Goal: Task Accomplishment & Management: Complete application form

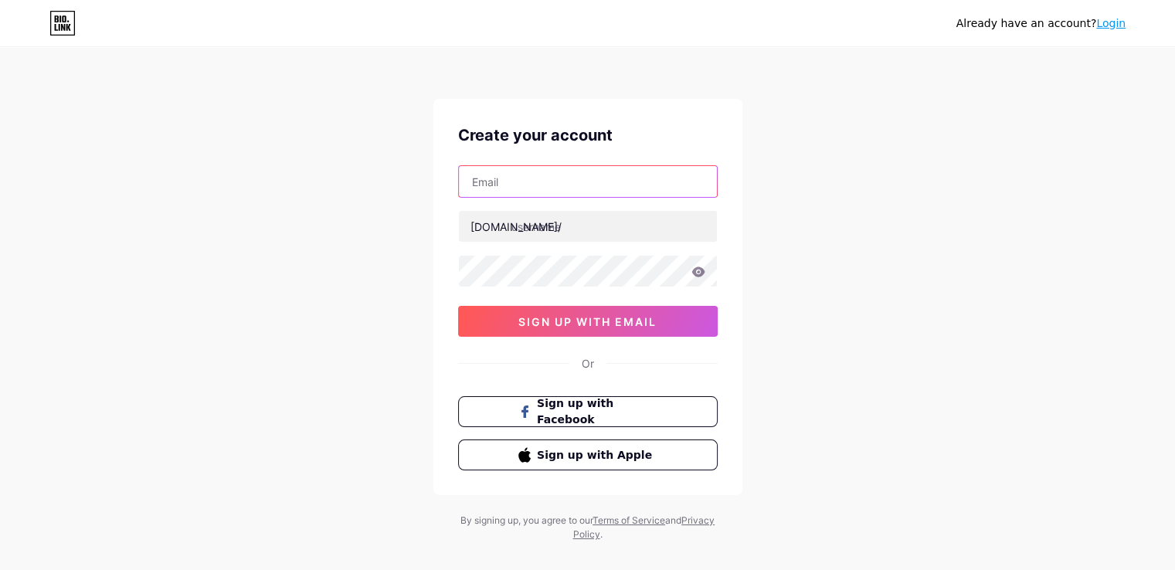
click at [494, 180] on input "text" at bounding box center [588, 181] width 258 height 31
type input "[EMAIL_ADDRESS][DOMAIN_NAME]"
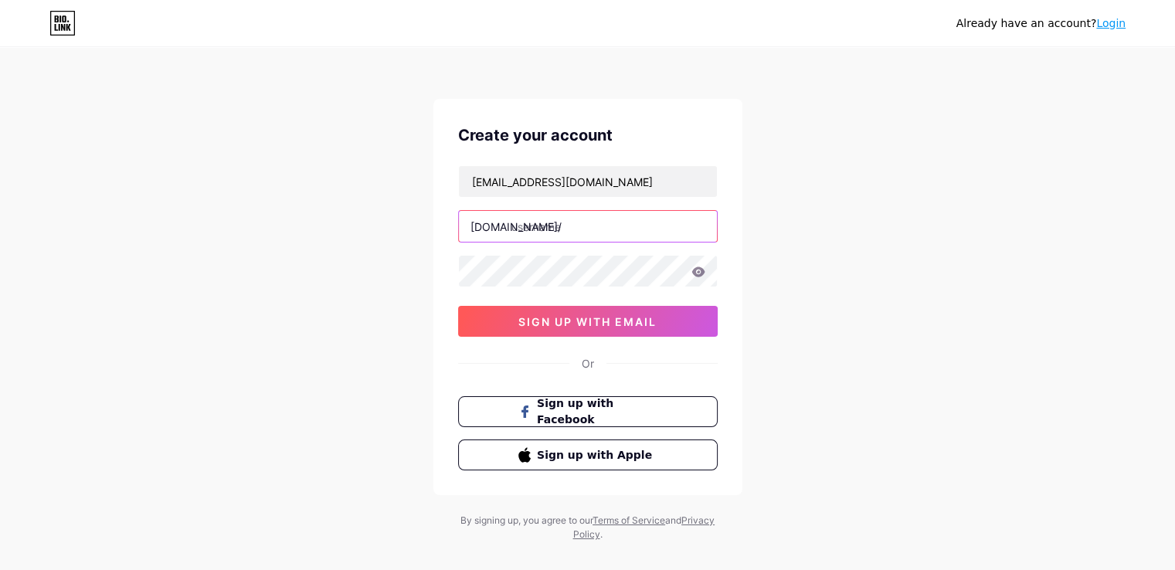
click at [576, 220] on input "text" at bounding box center [588, 226] width 258 height 31
paste input "misodessacom"
type input "misodessacom"
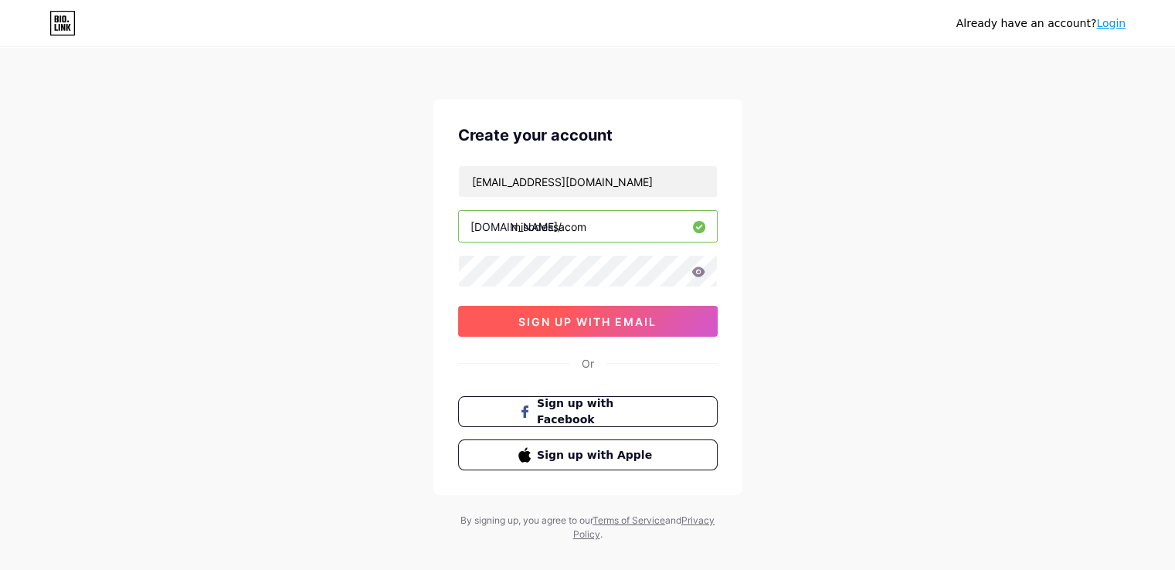
click at [613, 328] on button "sign up with email" at bounding box center [588, 321] width 260 height 31
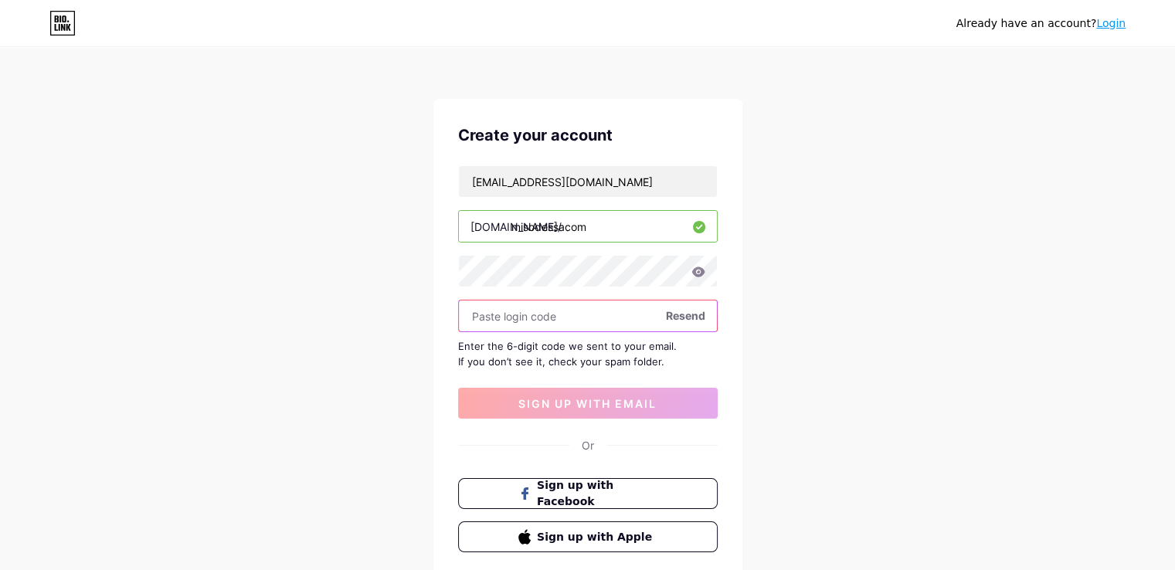
paste input "593010"
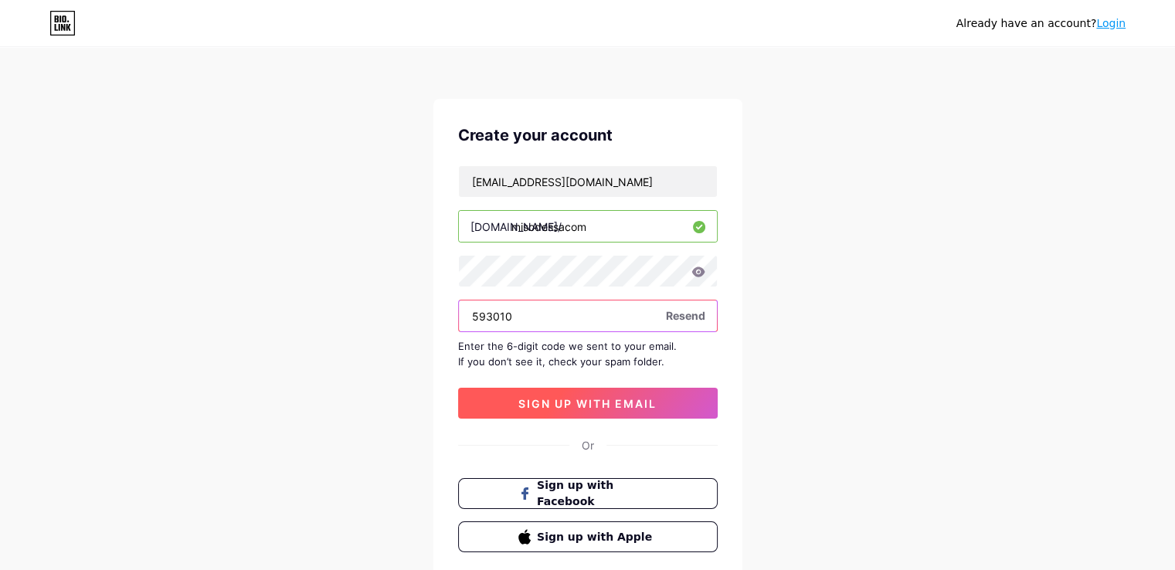
type input "593010"
click at [610, 397] on span "sign up with email" at bounding box center [587, 403] width 138 height 13
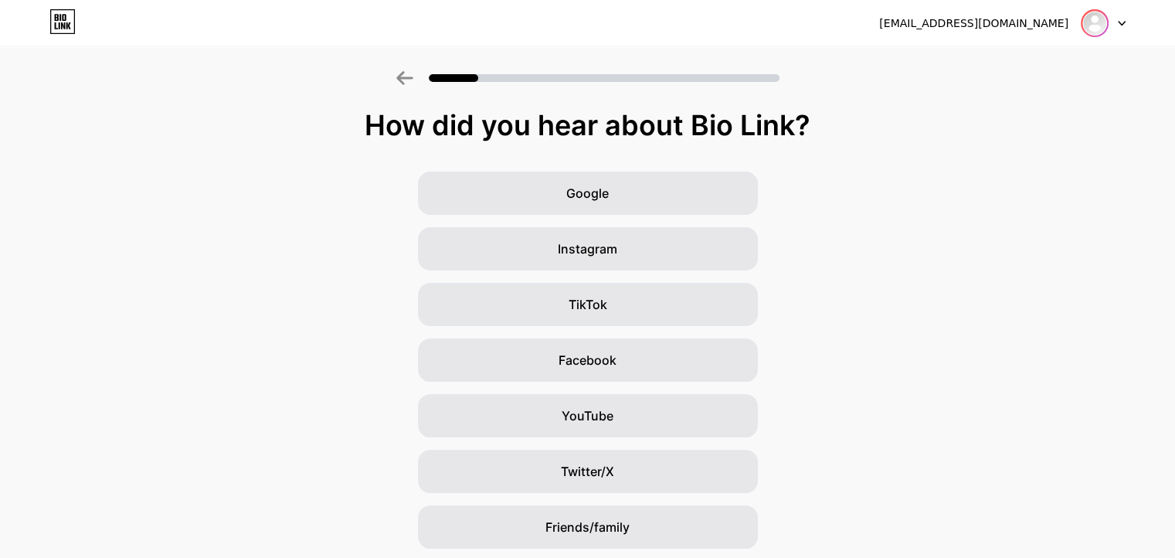
click at [1094, 26] on img at bounding box center [1094, 23] width 25 height 25
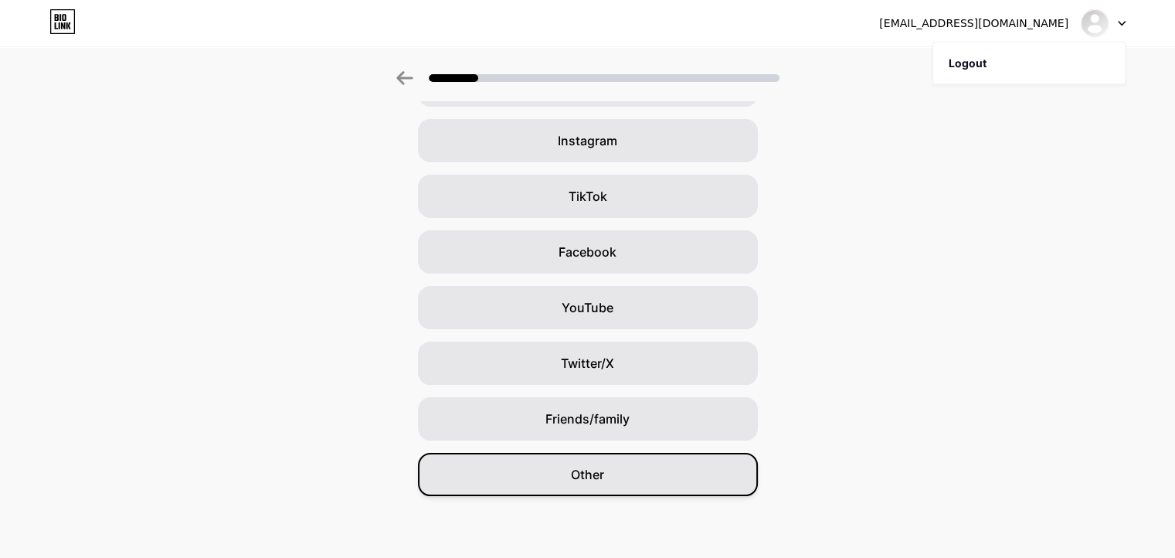
click at [674, 476] on div "Other" at bounding box center [588, 474] width 340 height 43
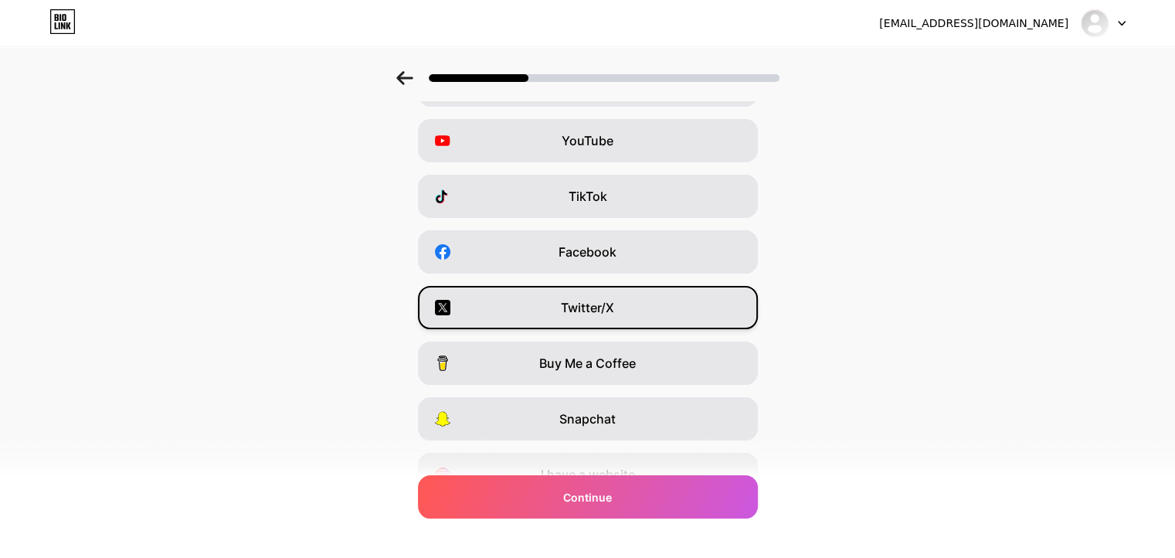
scroll to position [0, 0]
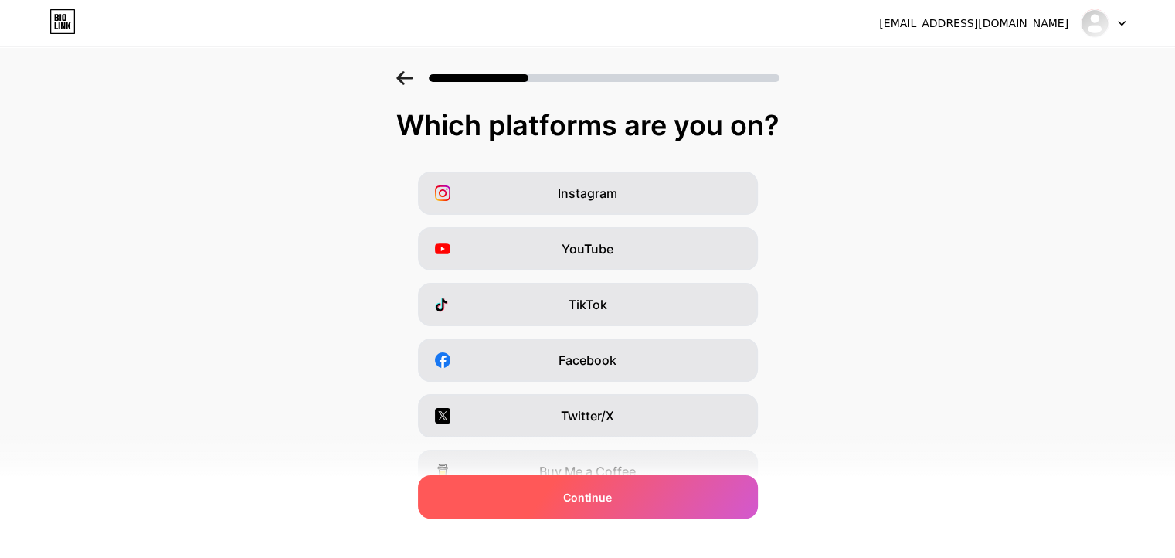
click at [669, 518] on div "Continue" at bounding box center [588, 496] width 340 height 43
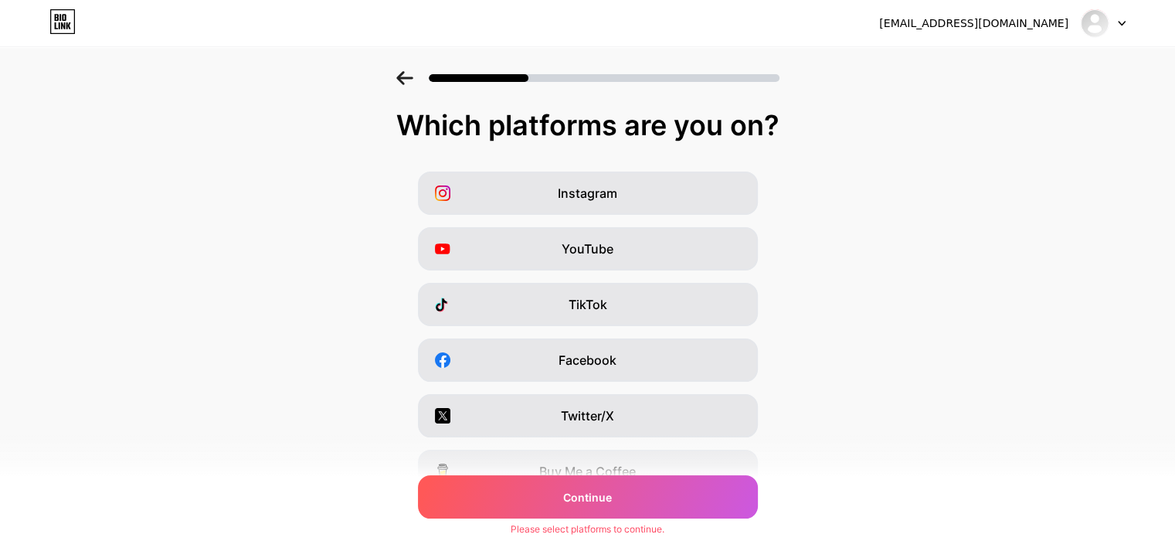
scroll to position [185, 0]
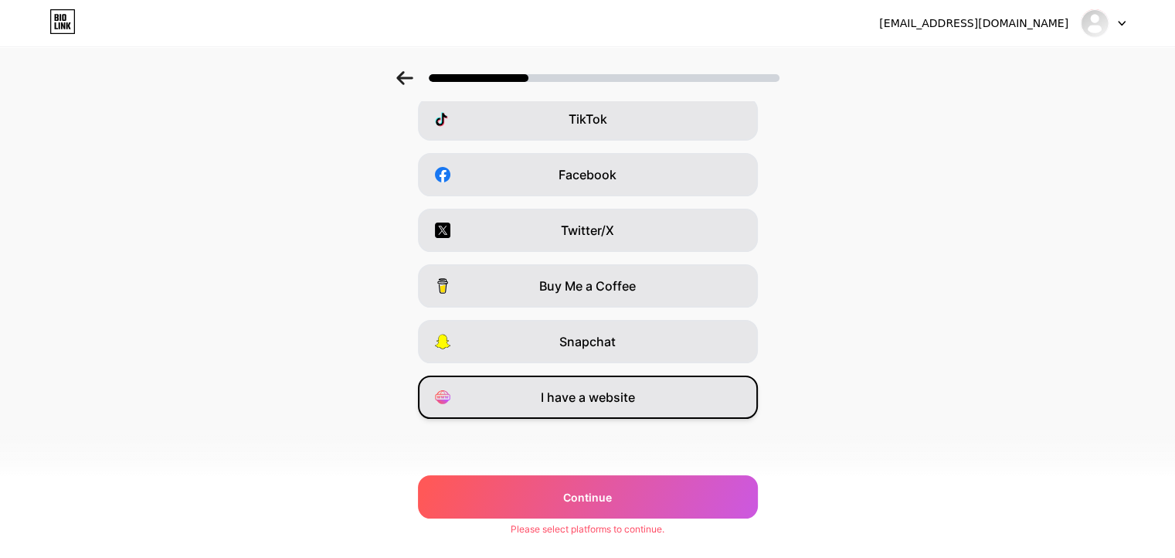
click at [630, 402] on span "I have a website" at bounding box center [588, 397] width 94 height 19
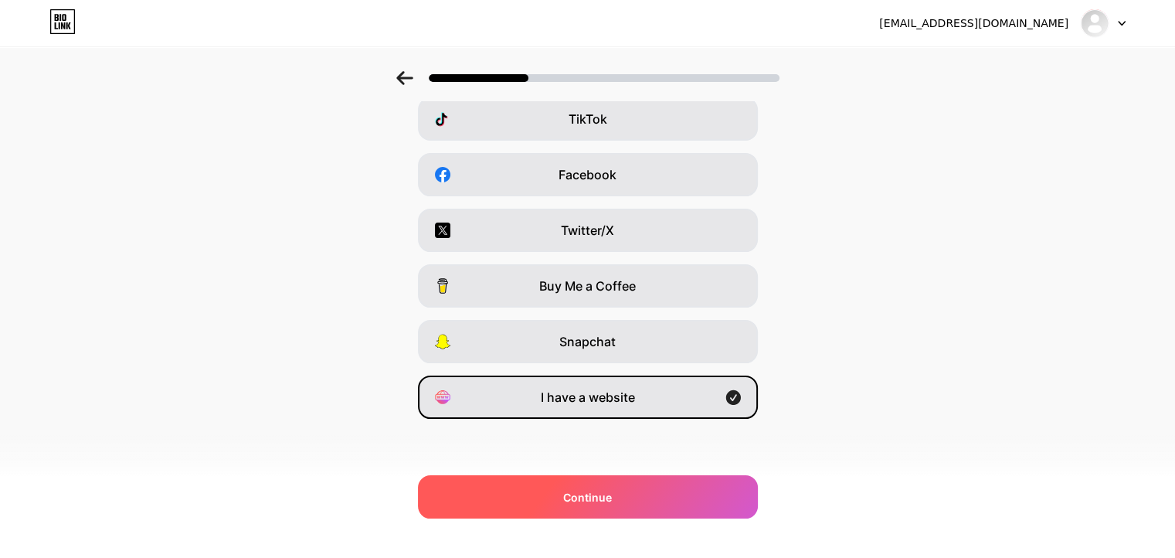
click at [627, 498] on div "Continue" at bounding box center [588, 496] width 340 height 43
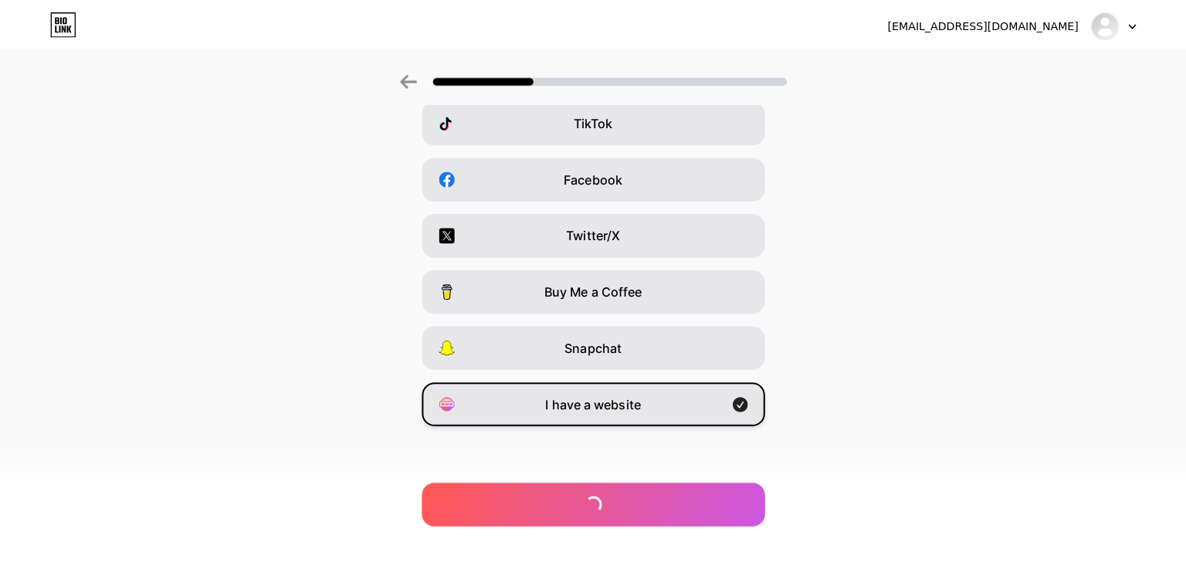
scroll to position [0, 0]
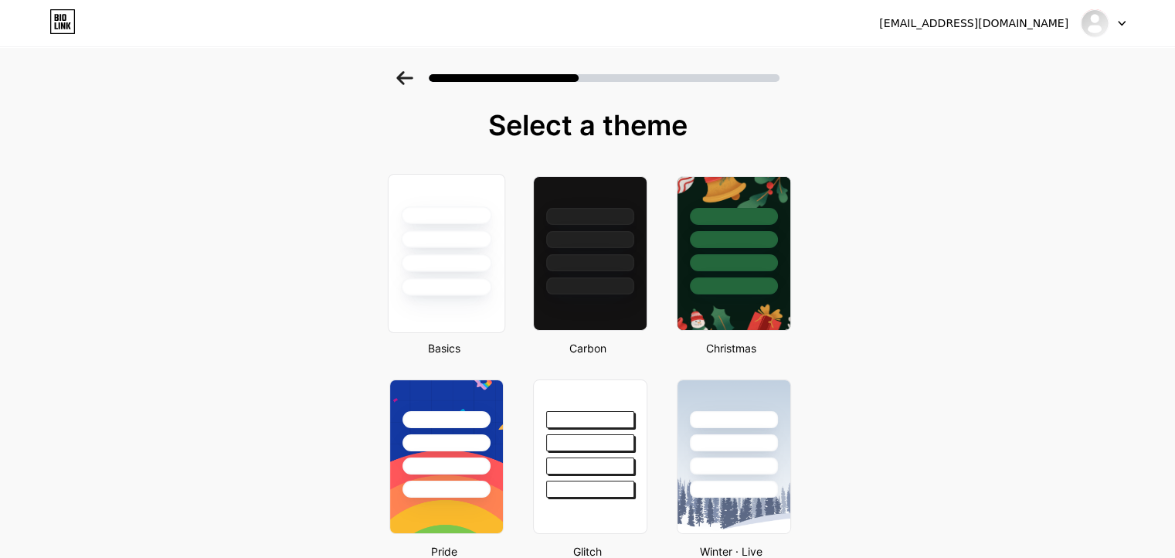
click at [436, 257] on div at bounding box center [446, 263] width 90 height 18
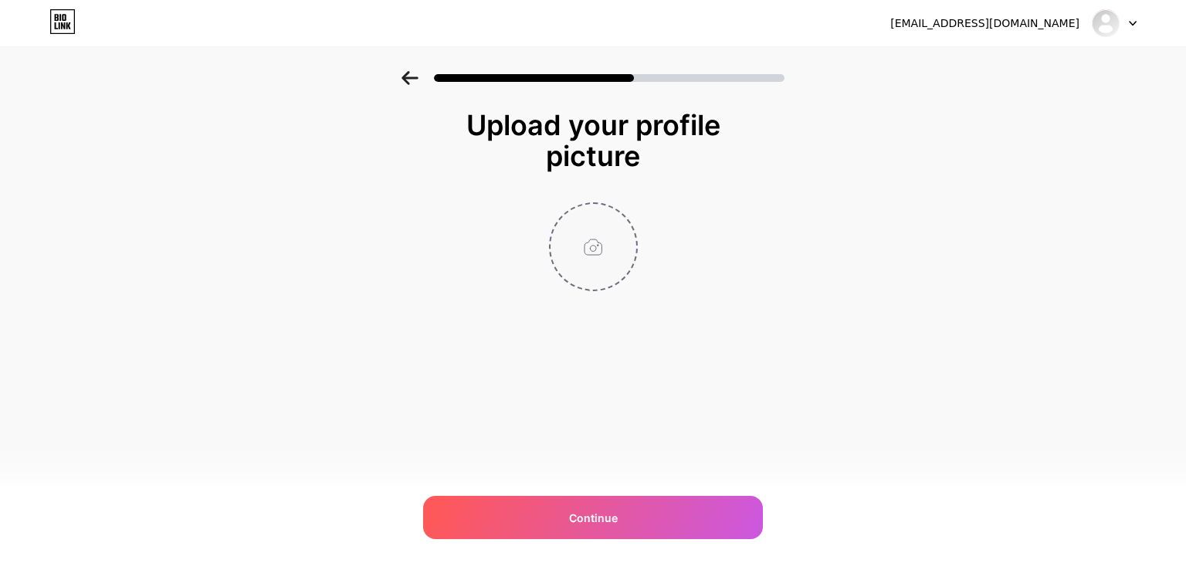
click at [584, 246] on input "file" at bounding box center [594, 247] width 86 height 86
type input "C:\fakepath\logo.png"
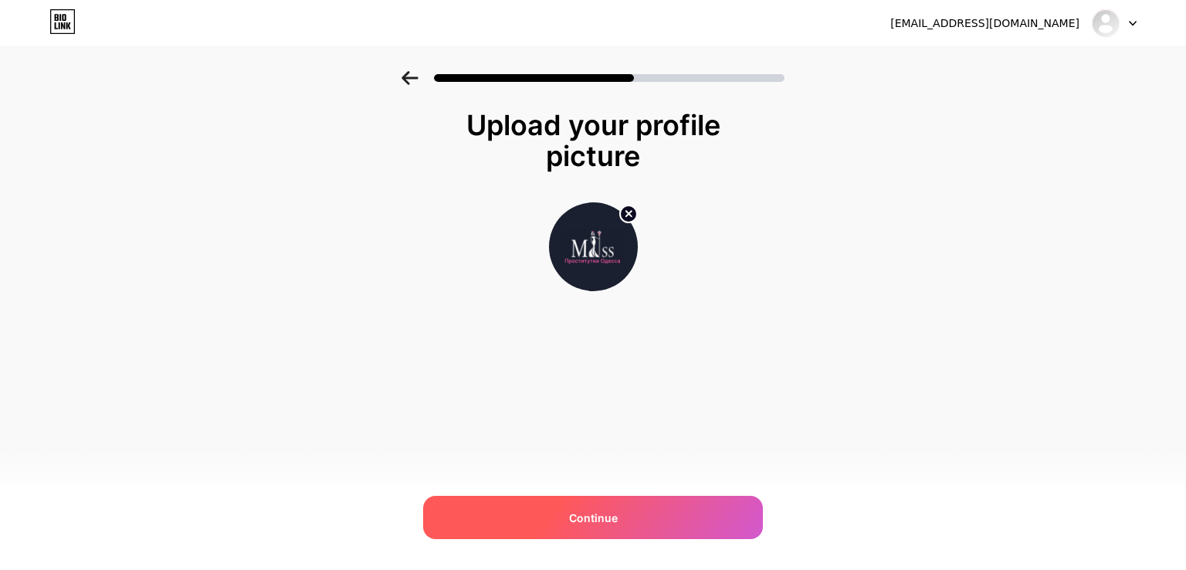
click at [571, 514] on span "Continue" at bounding box center [593, 518] width 49 height 16
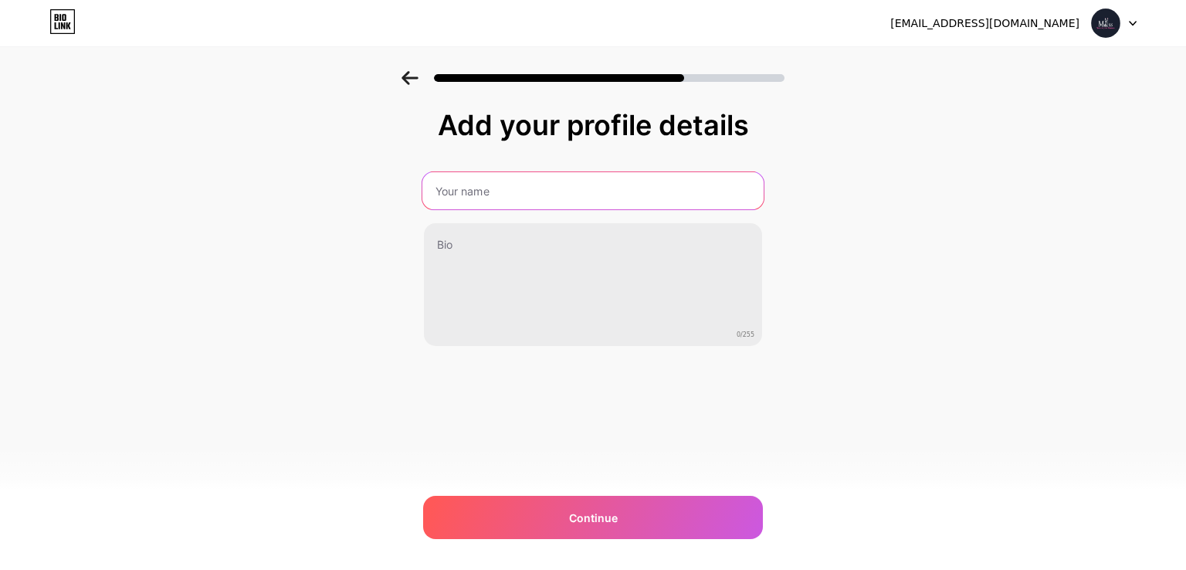
click at [504, 187] on input "text" at bounding box center [593, 190] width 341 height 37
paste input "Проститутки [GEOGRAPHIC_DATA]"
type input "Проститутки [GEOGRAPHIC_DATA]"
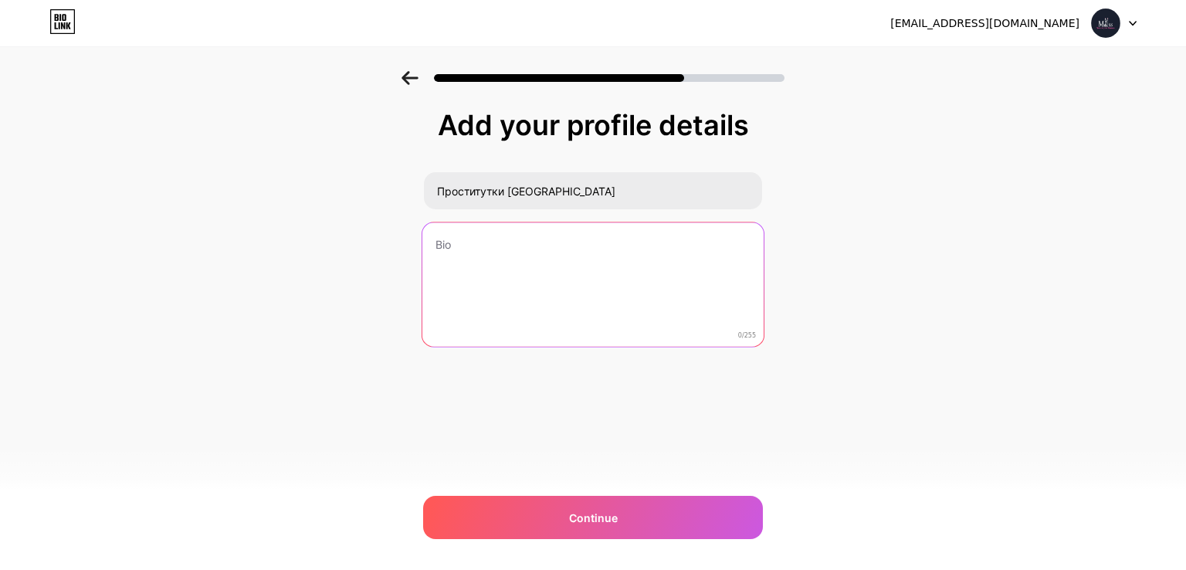
click at [525, 247] on textarea at bounding box center [593, 285] width 341 height 126
paste textarea "MisOdessa - это место, где вы можете встретить Проституток, Проститутов, наслад…"
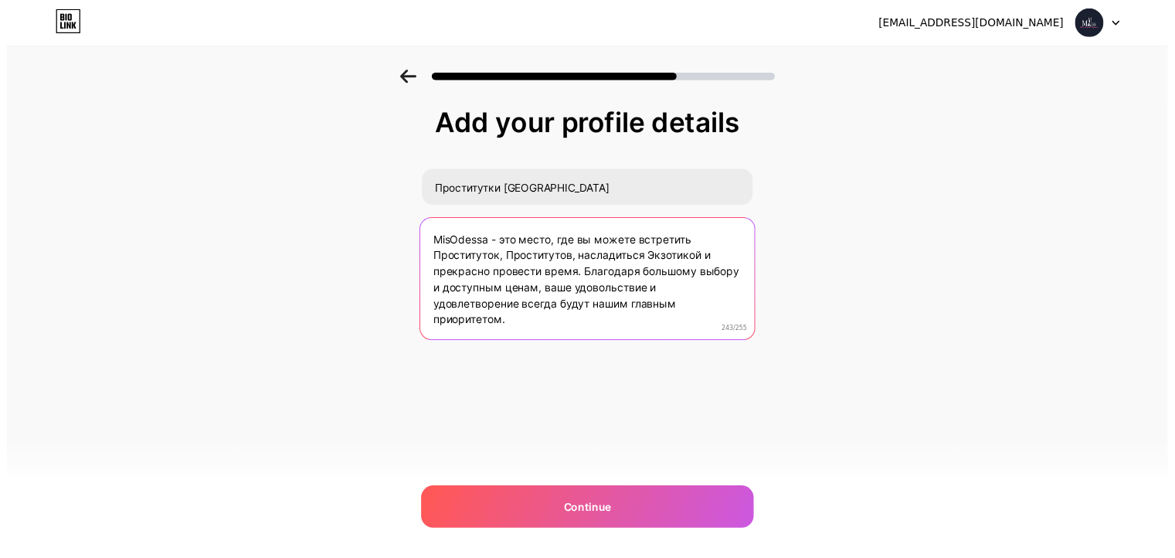
scroll to position [2, 0]
type textarea "MisOdessa - это место, где вы можете встретить Проституток, Проститутов, наслад…"
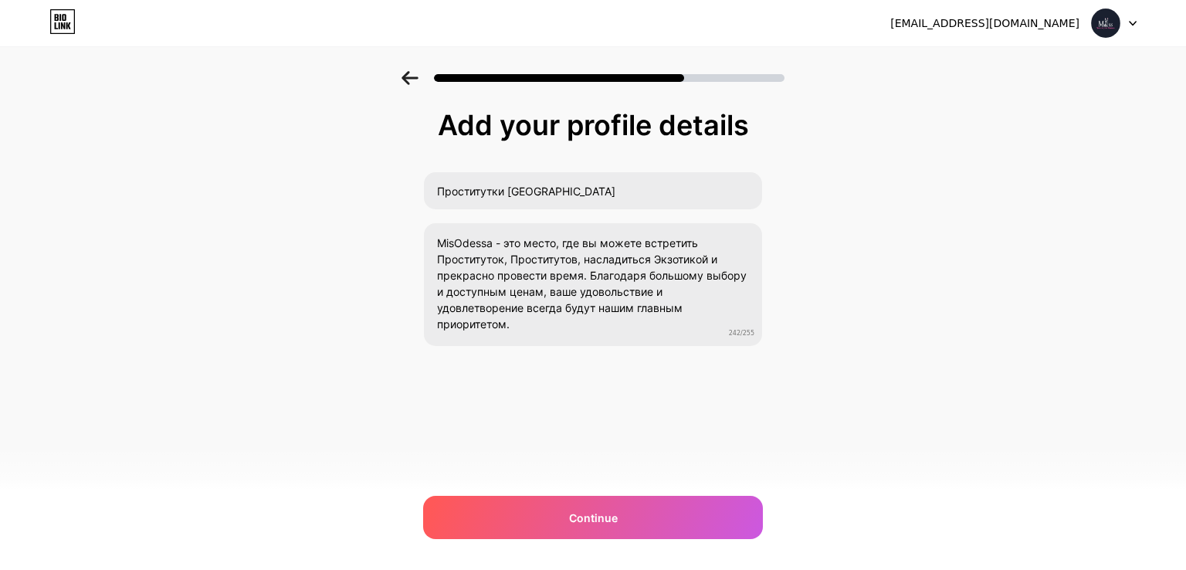
click at [635, 480] on div "[EMAIL_ADDRESS][DOMAIN_NAME] Logout Link Copied Add your profile details Прости…" at bounding box center [593, 285] width 1186 height 570
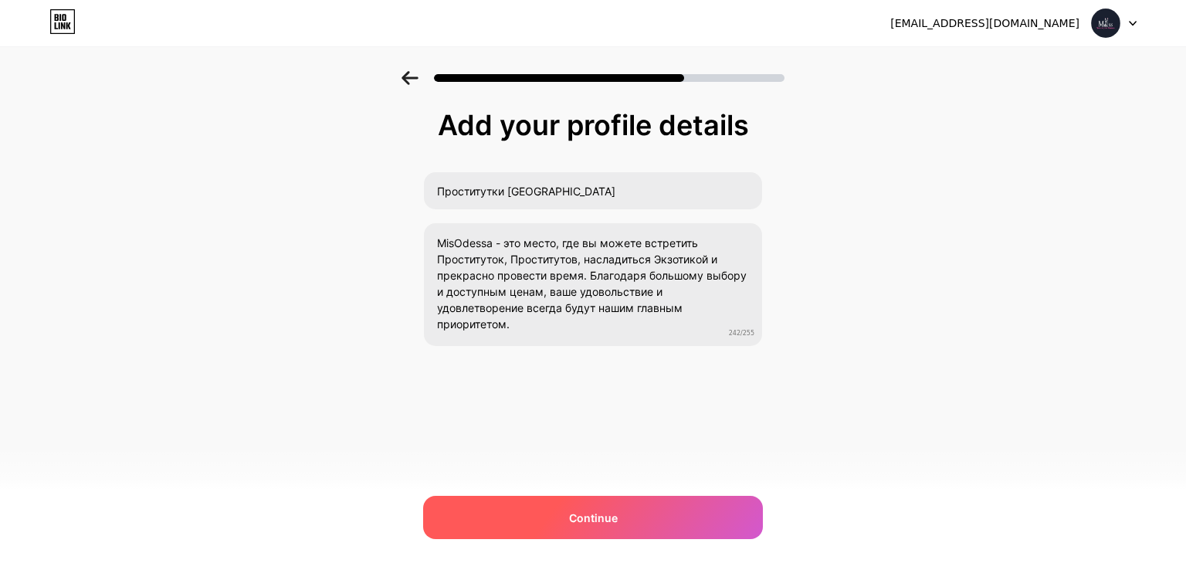
click at [641, 499] on div "Continue" at bounding box center [593, 517] width 340 height 43
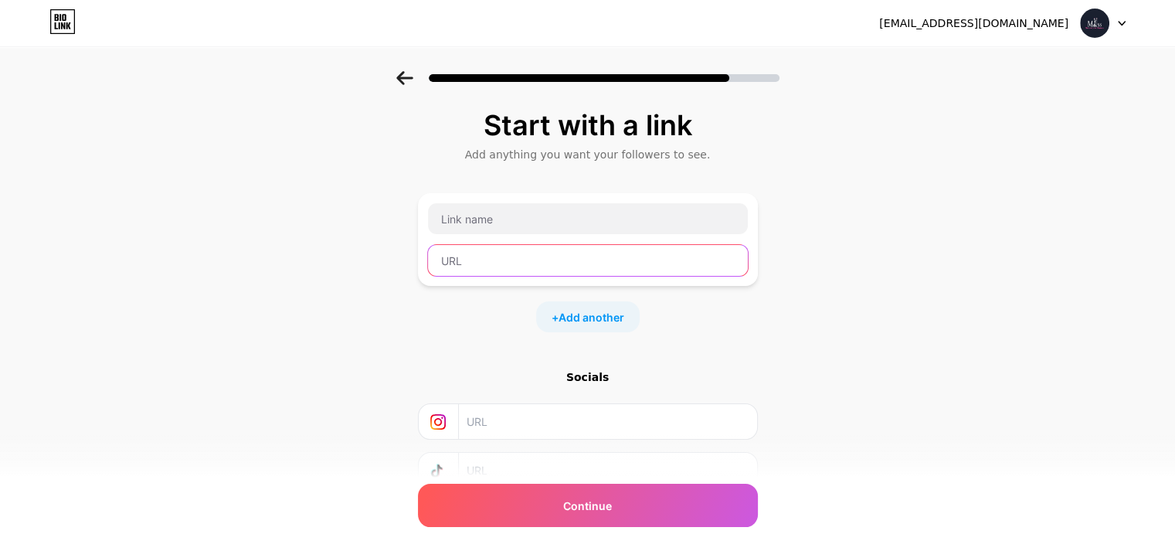
click at [467, 258] on input "text" at bounding box center [588, 260] width 320 height 31
paste input "[URL][DOMAIN_NAME]"
type input "[URL][DOMAIN_NAME]"
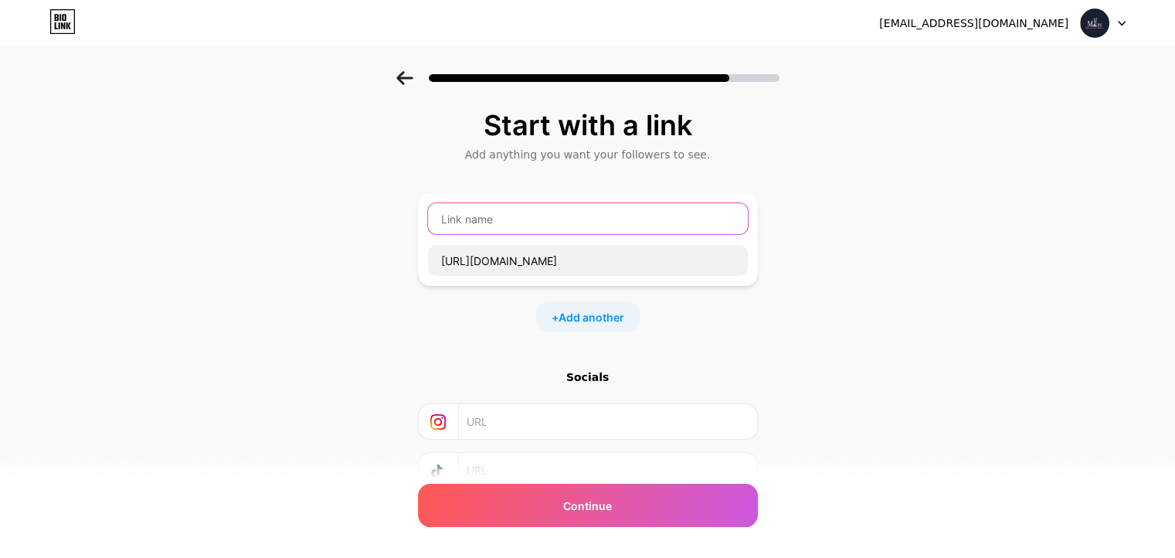
click at [565, 223] on input "text" at bounding box center [588, 218] width 320 height 31
paste input "Проститутки [GEOGRAPHIC_DATA]"
type input "Проститутки [GEOGRAPHIC_DATA]"
click at [586, 307] on div "+ Add another" at bounding box center [588, 316] width 104 height 31
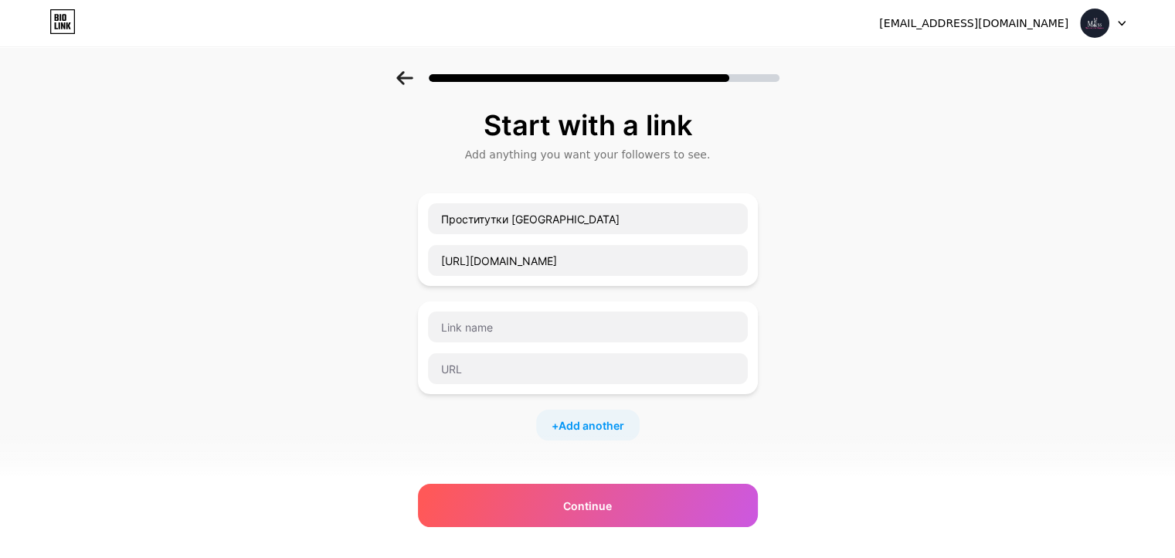
scroll to position [77, 0]
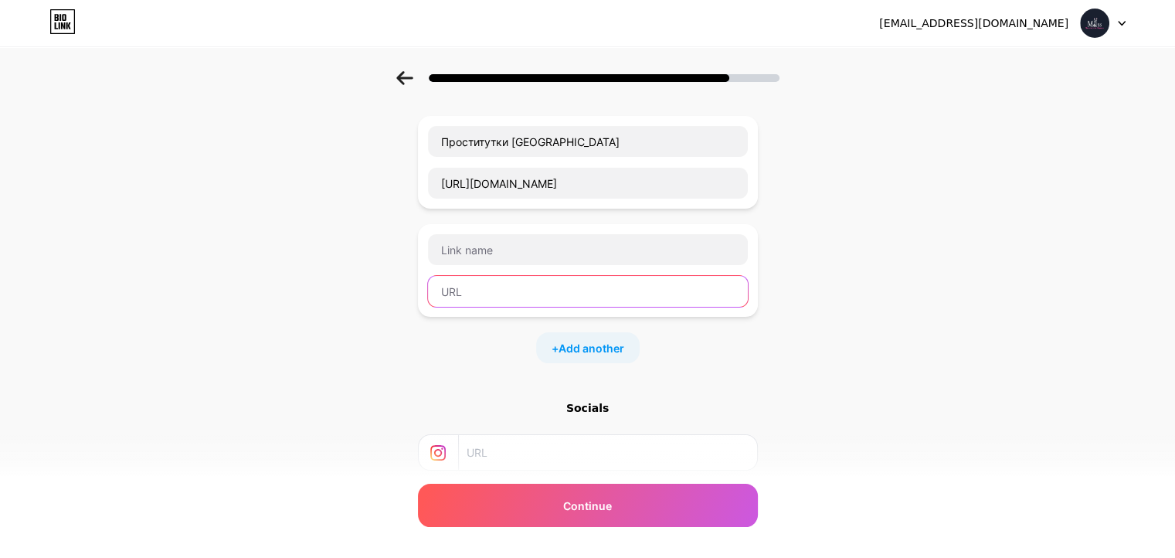
click at [502, 288] on input "text" at bounding box center [588, 291] width 320 height 31
paste input "[URL][DOMAIN_NAME]"
click at [531, 294] on input "[URL][DOMAIN_NAME]" at bounding box center [588, 291] width 320 height 31
type input "[URL][DOMAIN_NAME]"
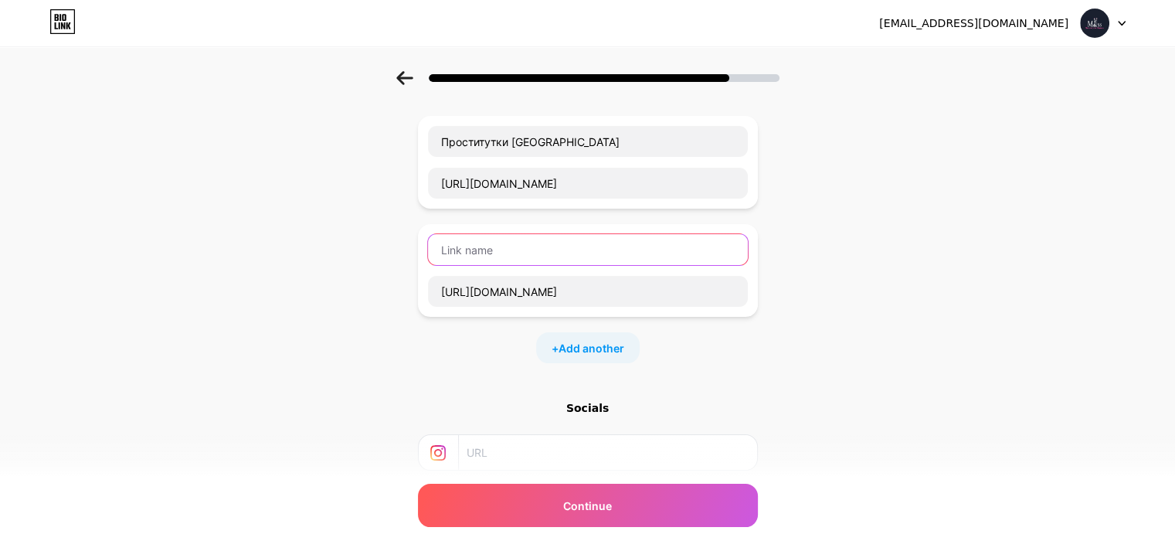
click at [515, 254] on input "text" at bounding box center [588, 249] width 320 height 31
paste input "youtube"
type input "youtube"
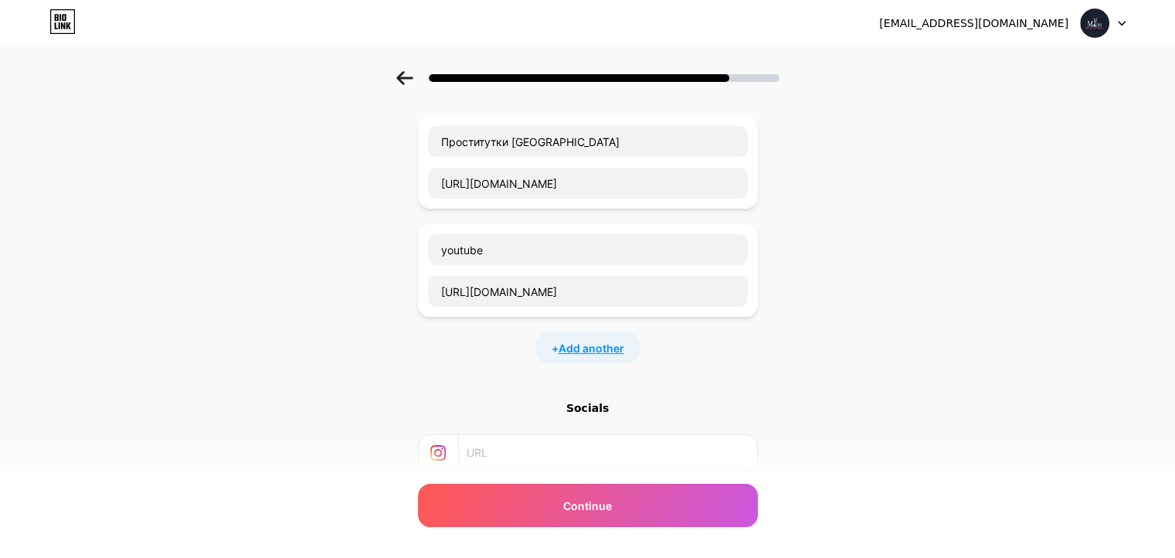
click at [621, 348] on span "Add another" at bounding box center [591, 348] width 66 height 16
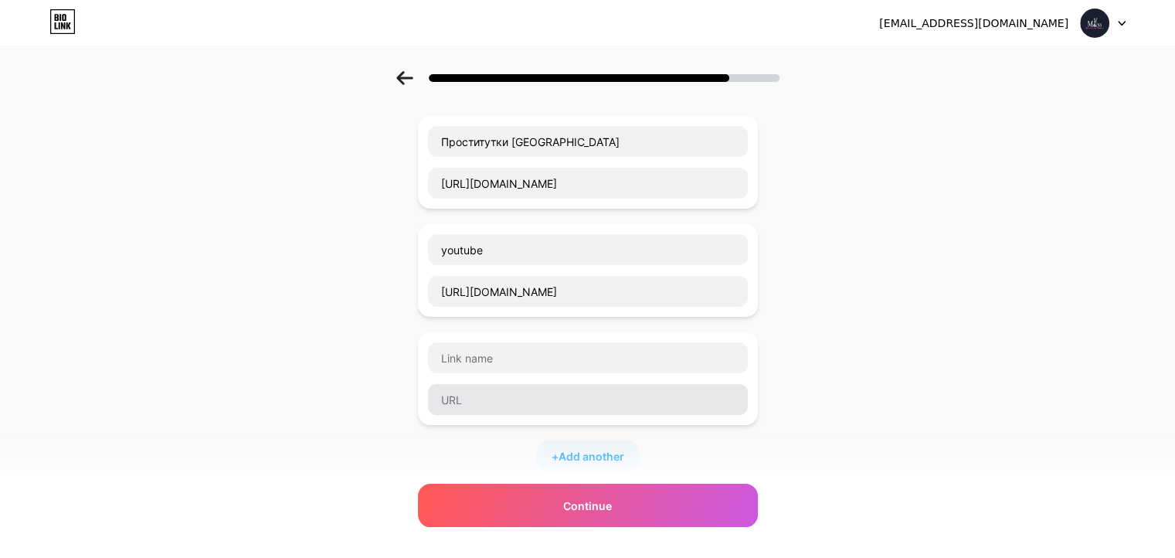
scroll to position [154, 0]
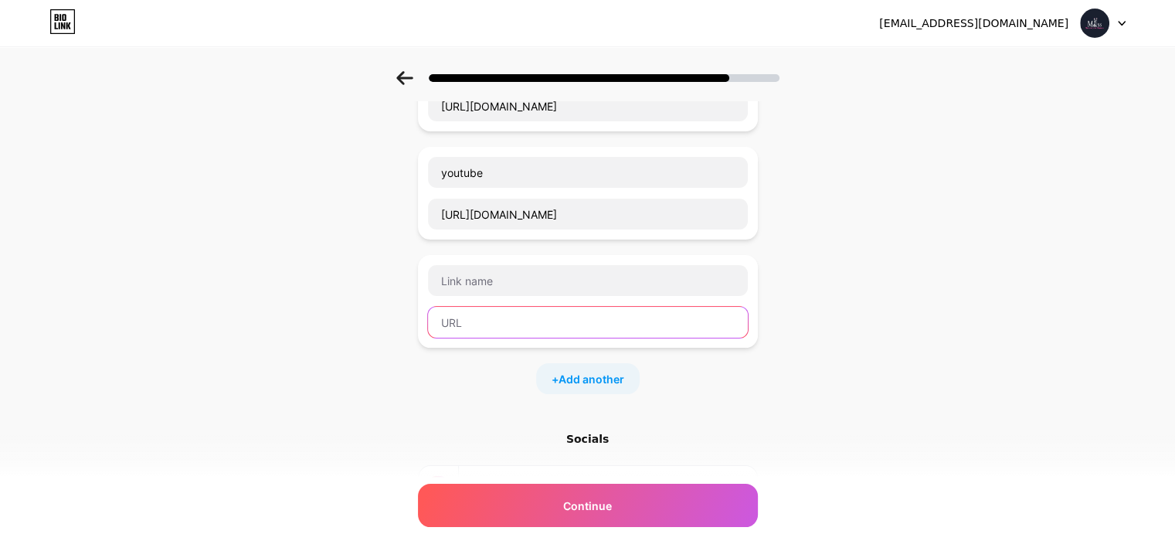
click at [501, 331] on input "text" at bounding box center [588, 322] width 320 height 31
paste input "[URL][DOMAIN_NAME]"
click at [507, 321] on input "[URL][DOMAIN_NAME]" at bounding box center [588, 322] width 320 height 31
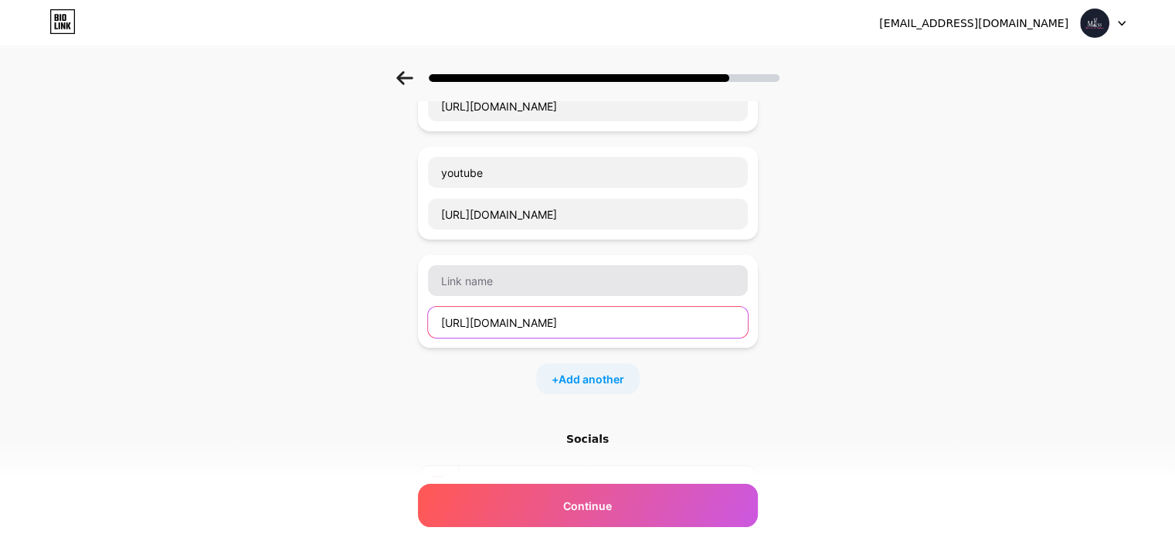
type input "[URL][DOMAIN_NAME]"
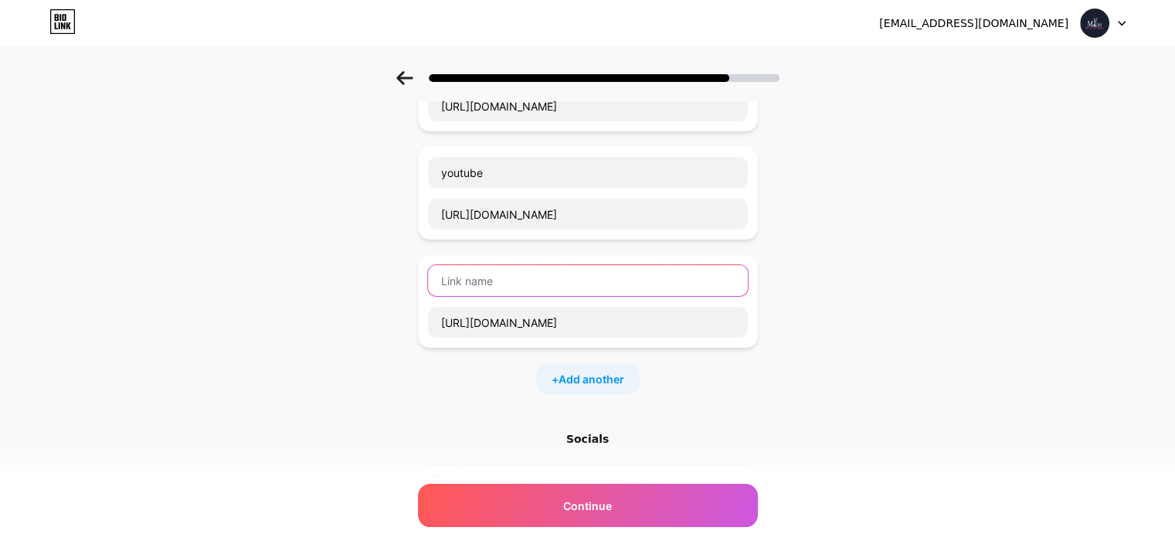
click at [501, 286] on input "text" at bounding box center [588, 280] width 320 height 31
paste input "twitter"
type input "twitter"
click at [615, 377] on span "Add another" at bounding box center [591, 379] width 66 height 16
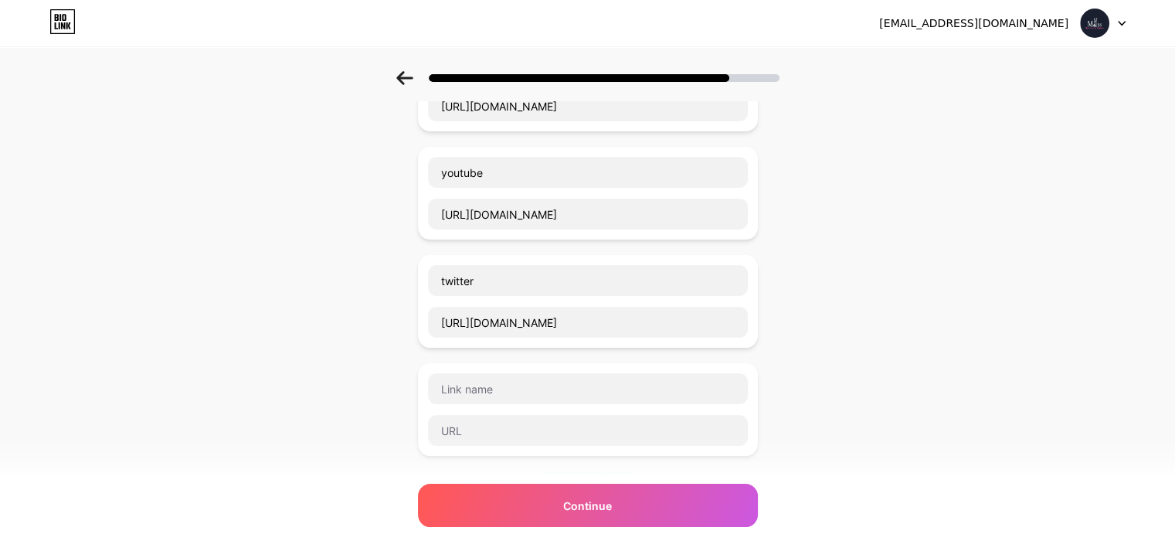
scroll to position [232, 0]
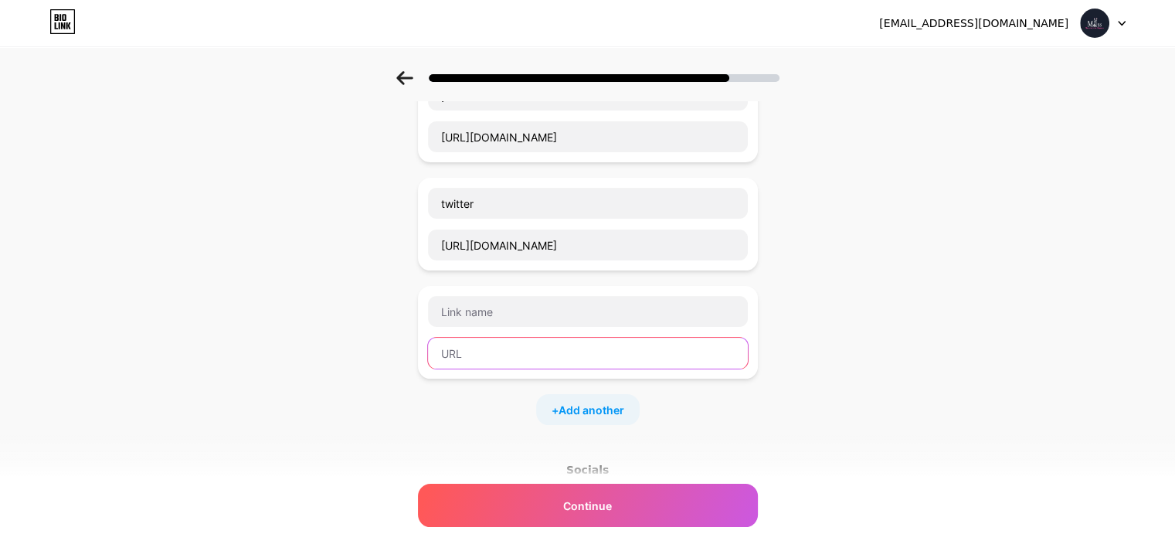
click at [510, 359] on input "text" at bounding box center [588, 353] width 320 height 31
paste input "[URL][DOMAIN_NAME]"
click at [508, 351] on input "[URL][DOMAIN_NAME]" at bounding box center [588, 353] width 320 height 31
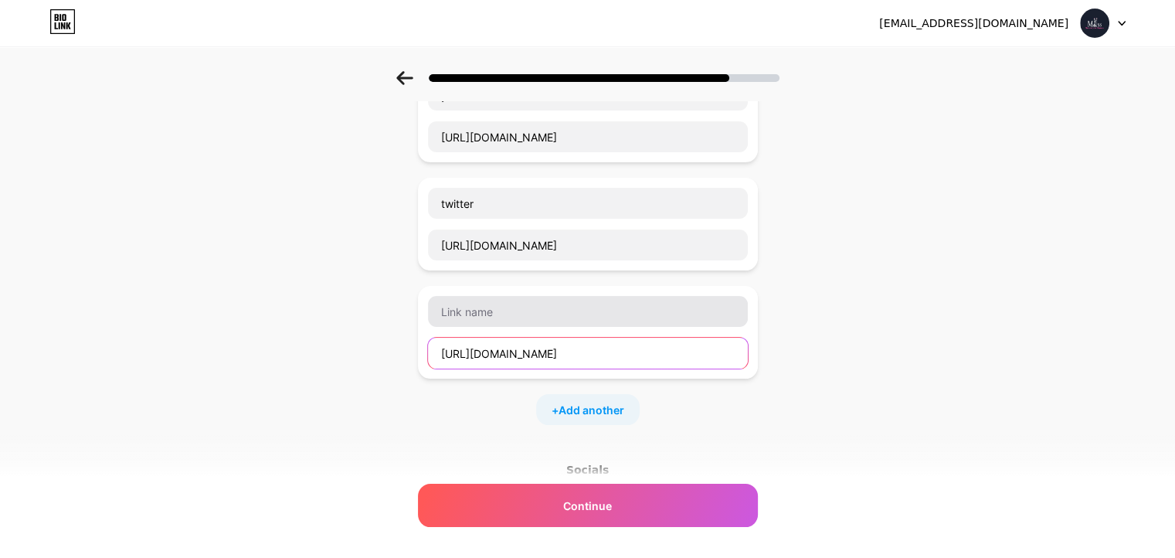
type input "[URL][DOMAIN_NAME]"
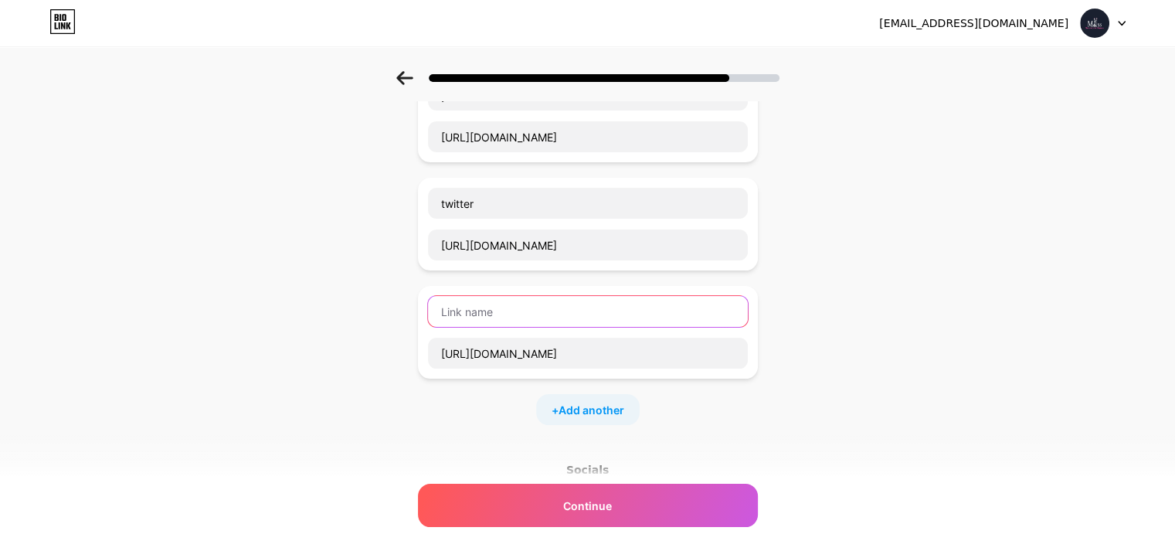
click at [493, 315] on input "text" at bounding box center [588, 311] width 320 height 31
paste input "vimeo"
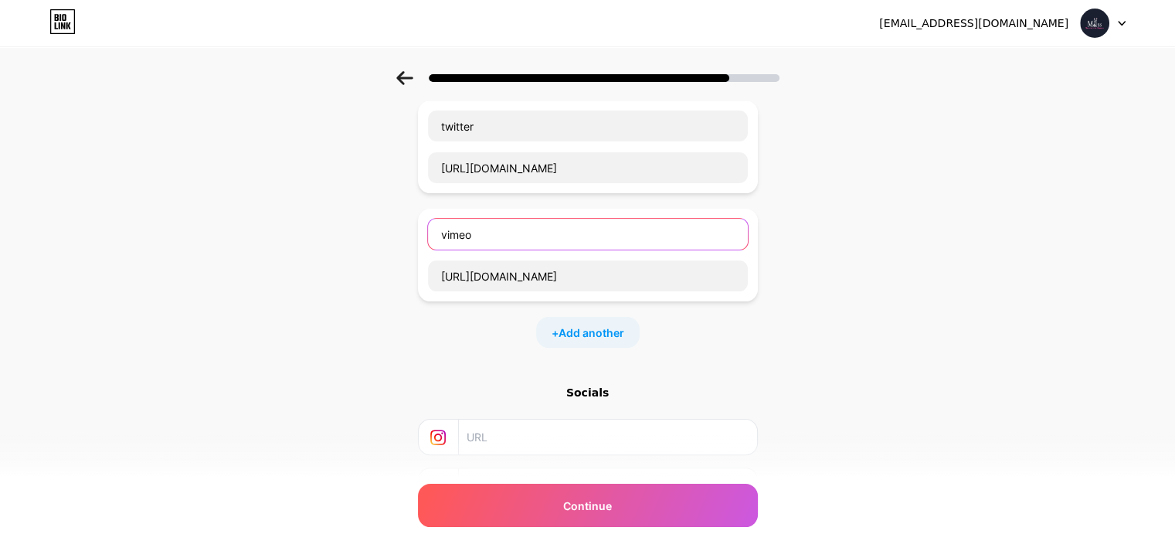
scroll to position [439, 0]
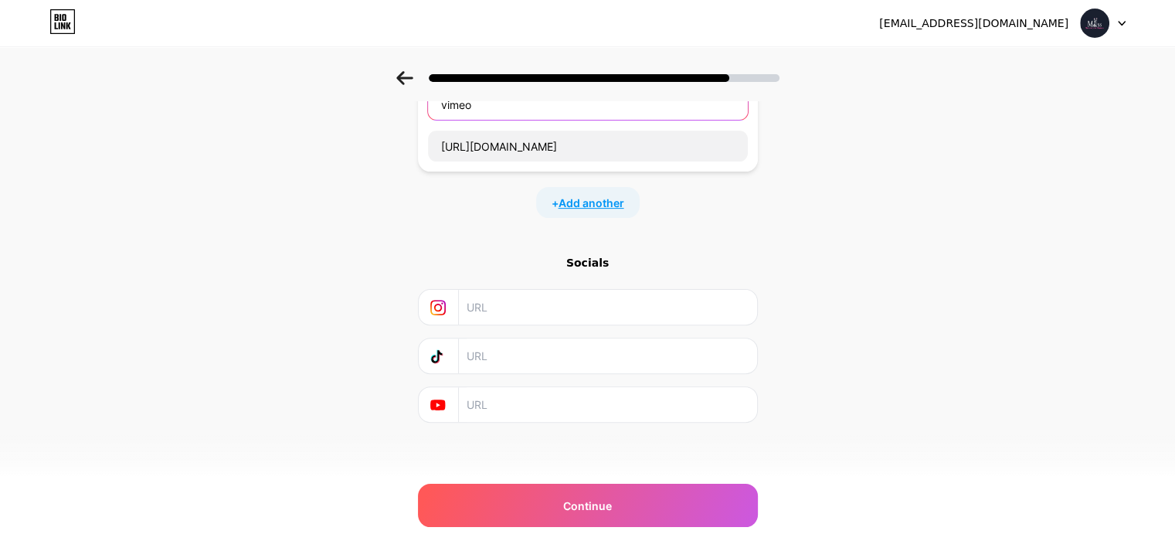
type input "vimeo"
click at [588, 201] on span "Add another" at bounding box center [591, 203] width 66 height 16
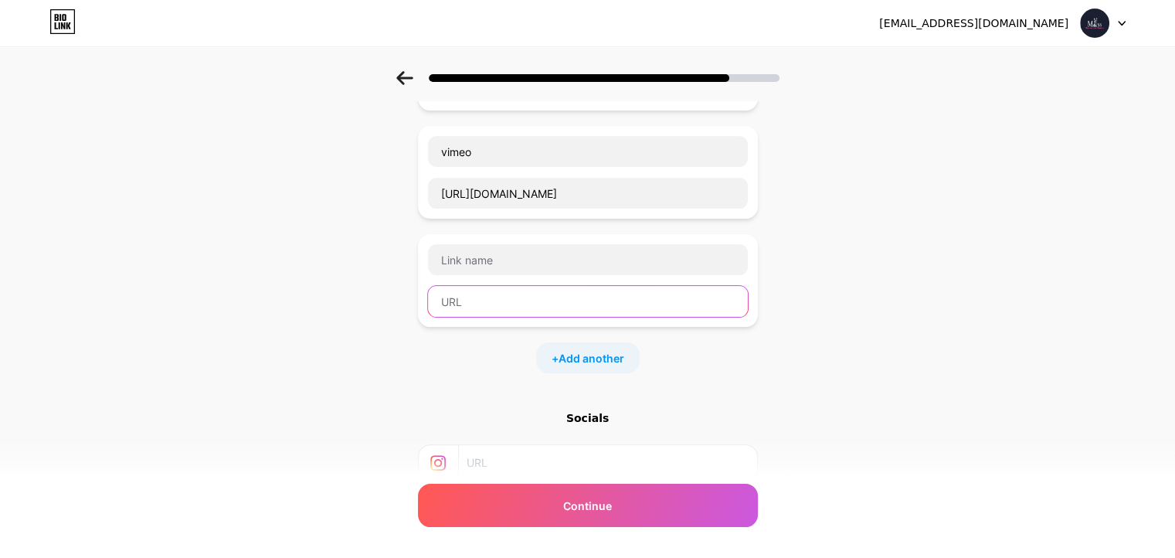
click at [471, 310] on input "text" at bounding box center [588, 301] width 320 height 31
paste input "[URL][DOMAIN_NAME]"
click at [524, 300] on input "[URL][DOMAIN_NAME]" at bounding box center [588, 301] width 320 height 31
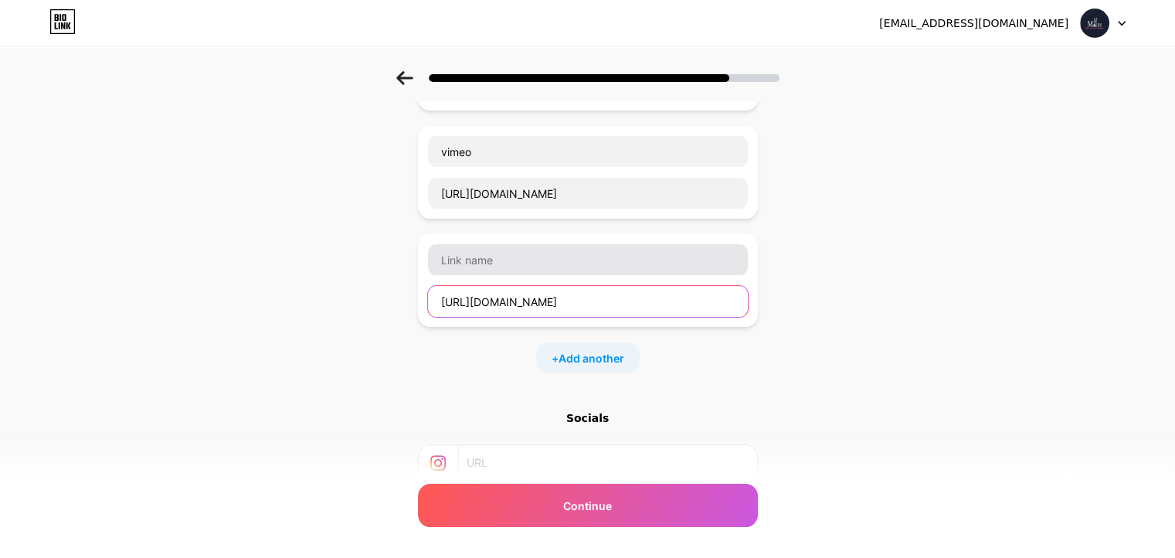
type input "[URL][DOMAIN_NAME]"
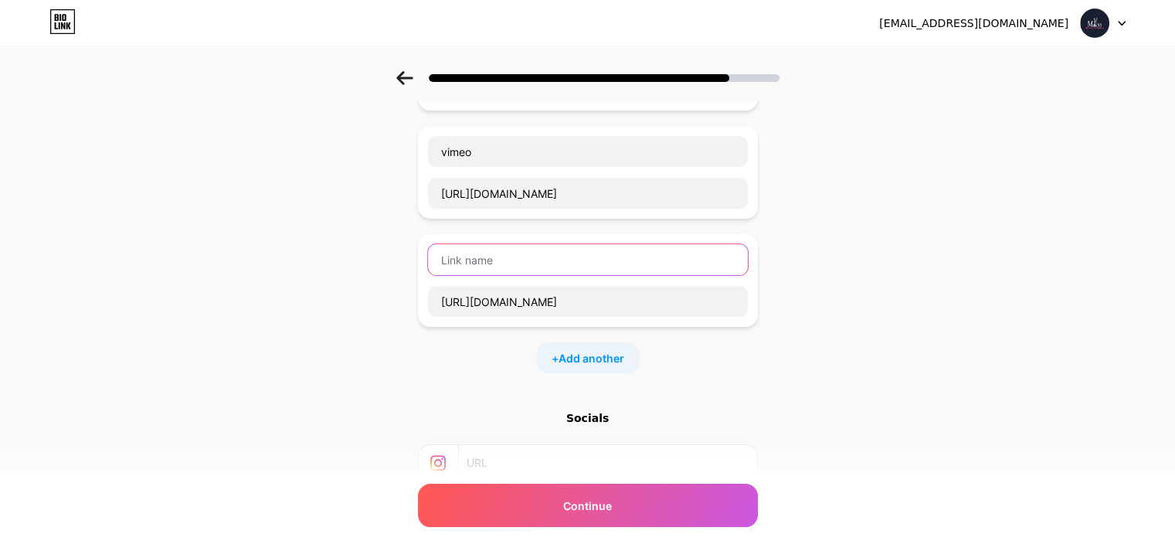
click at [513, 260] on input "text" at bounding box center [588, 259] width 320 height 31
paste input "pinterest"
type input "pinterest"
click at [606, 355] on span "Add another" at bounding box center [591, 358] width 66 height 16
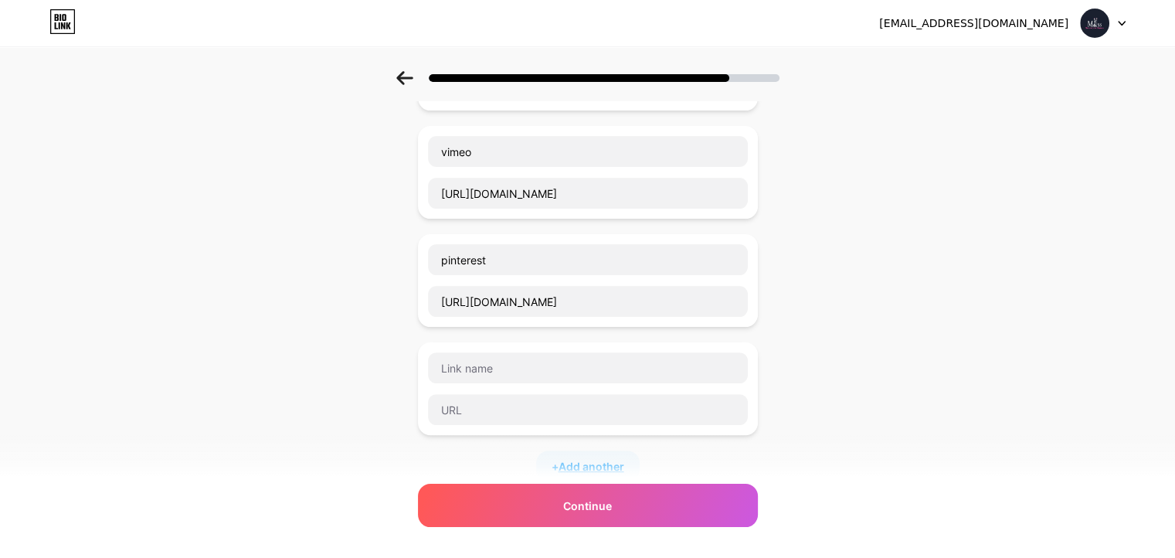
scroll to position [546, 0]
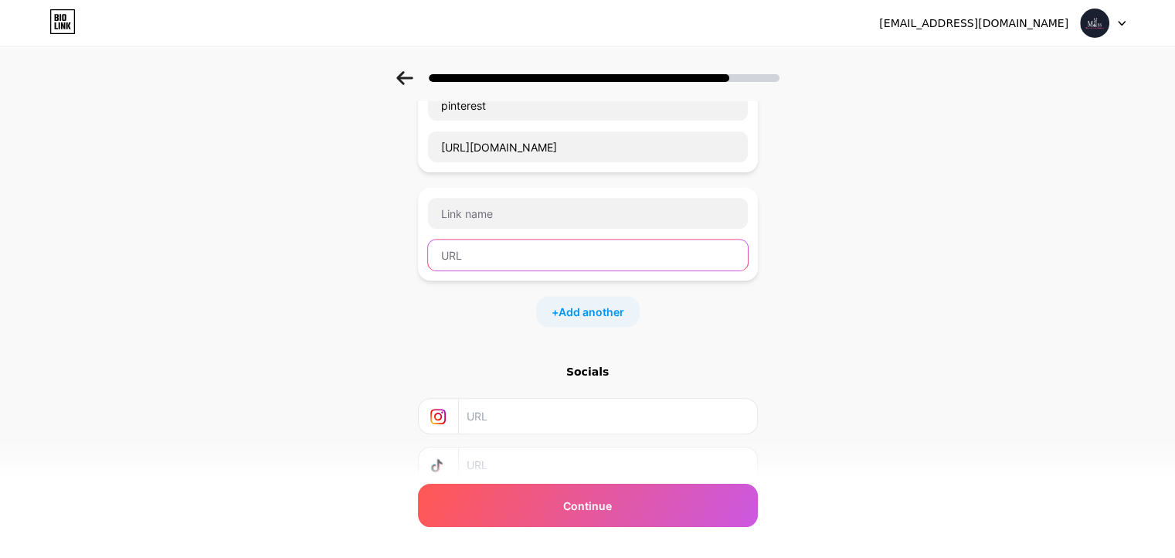
click at [516, 257] on input "text" at bounding box center [588, 254] width 320 height 31
paste input "[URL][DOMAIN_NAME]"
click at [522, 257] on input "[URL][DOMAIN_NAME]" at bounding box center [588, 254] width 320 height 31
type input "[URL][DOMAIN_NAME]"
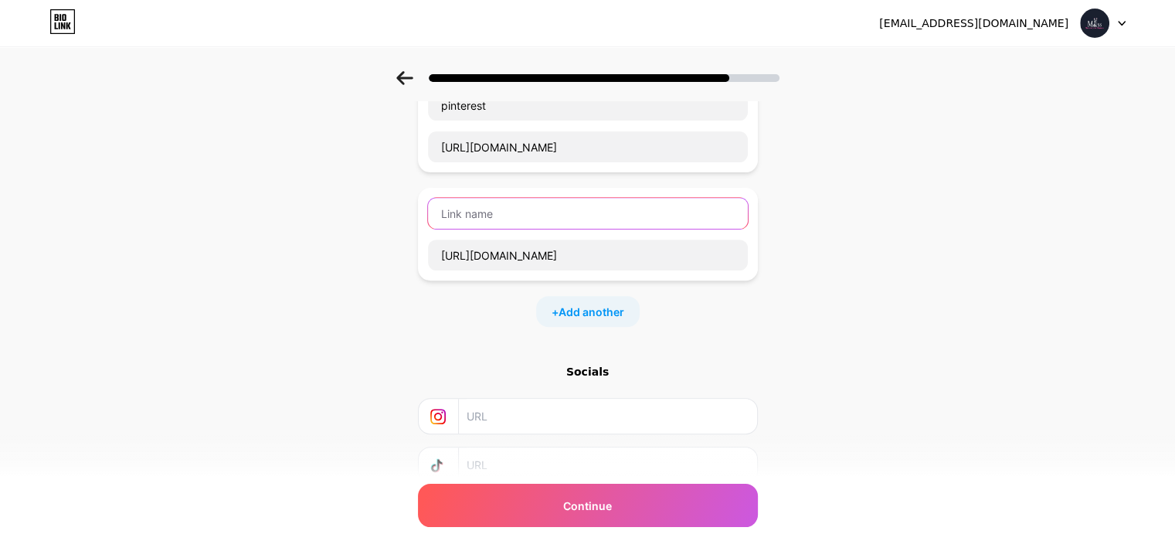
click at [508, 205] on input "text" at bounding box center [588, 213] width 320 height 31
paste input "twitch"
type input "twitch"
click at [589, 304] on span "Add another" at bounding box center [591, 312] width 66 height 16
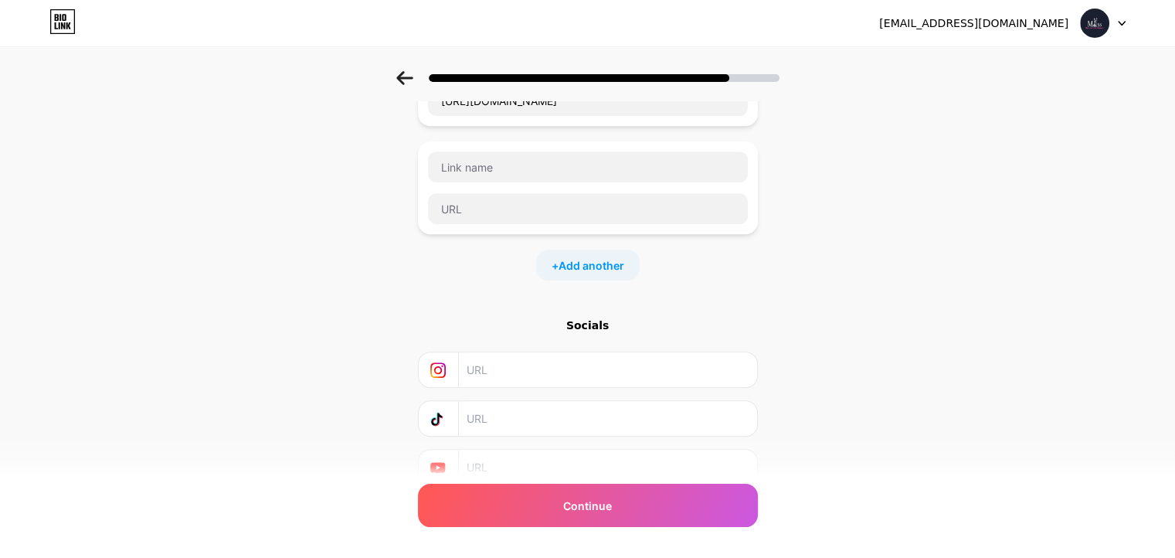
scroll to position [761, 0]
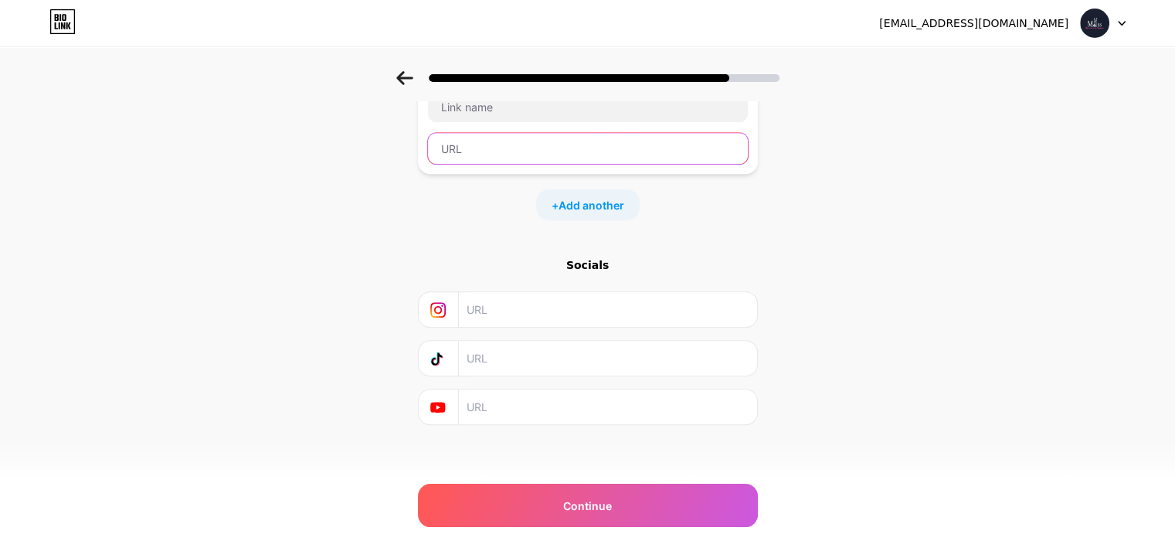
click at [491, 149] on input "text" at bounding box center [588, 148] width 320 height 31
paste input "[URL][DOMAIN_NAME]"
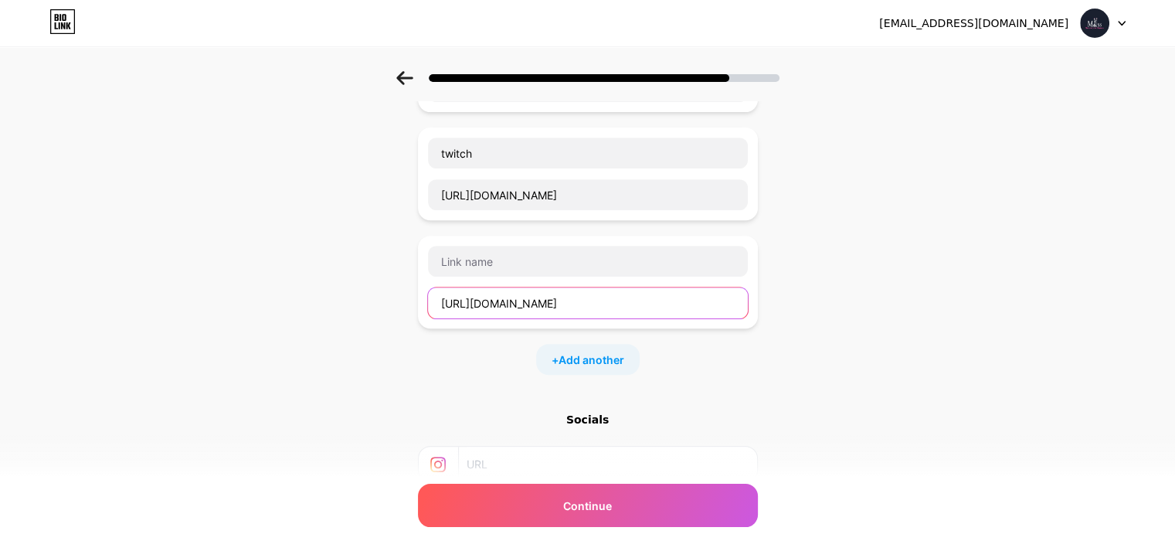
click at [495, 293] on input "[URL][DOMAIN_NAME]" at bounding box center [588, 302] width 320 height 31
type input "[URL][DOMAIN_NAME]"
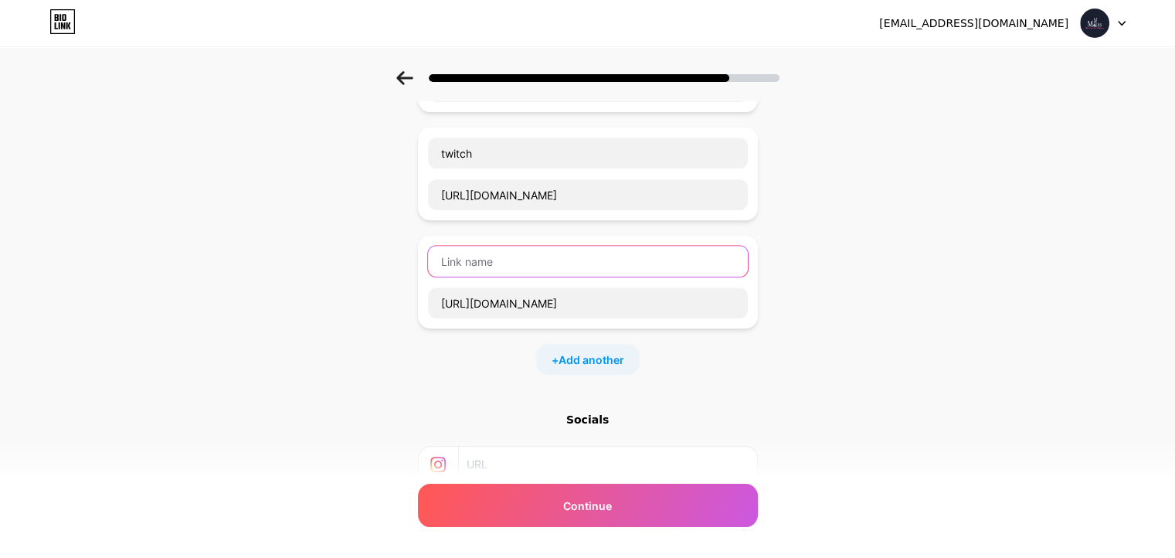
click at [499, 262] on input "text" at bounding box center [588, 261] width 320 height 31
paste input "issuu"
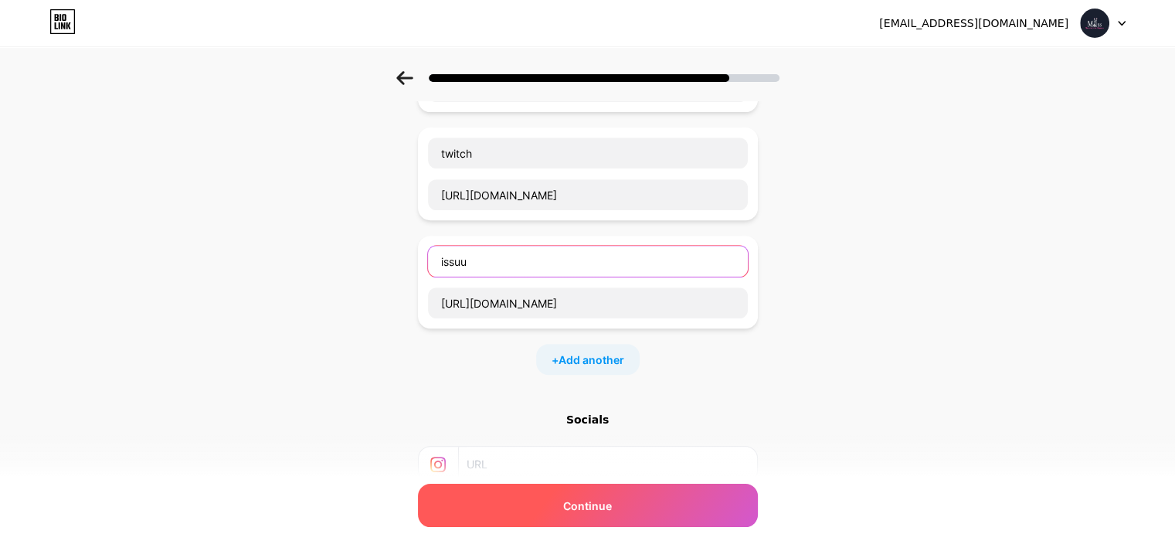
type input "issuu"
click at [671, 493] on div "Continue" at bounding box center [588, 505] width 340 height 43
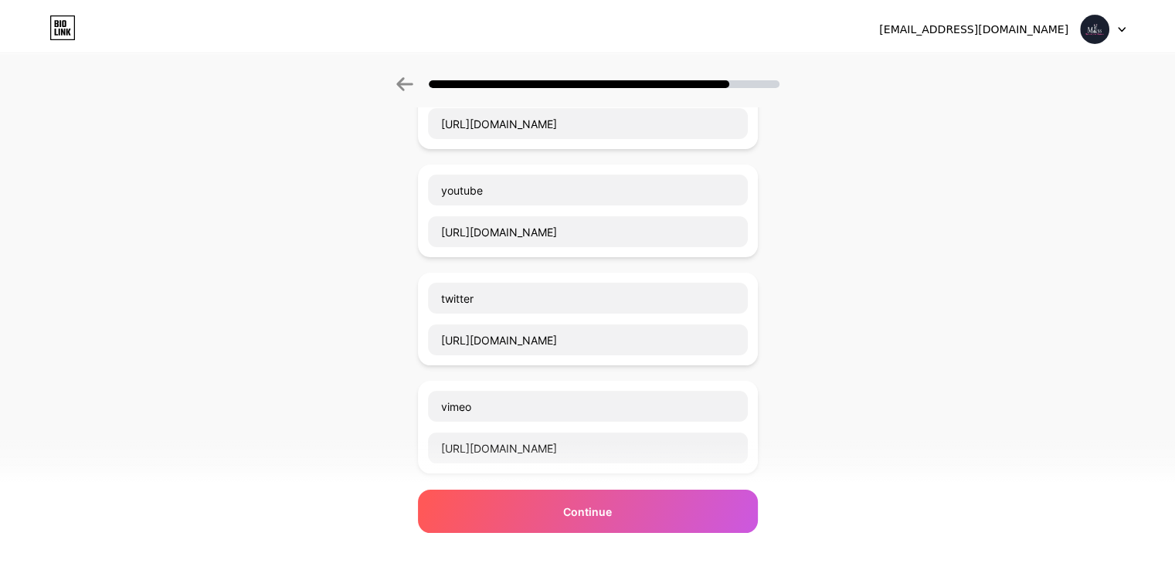
scroll to position [0, 0]
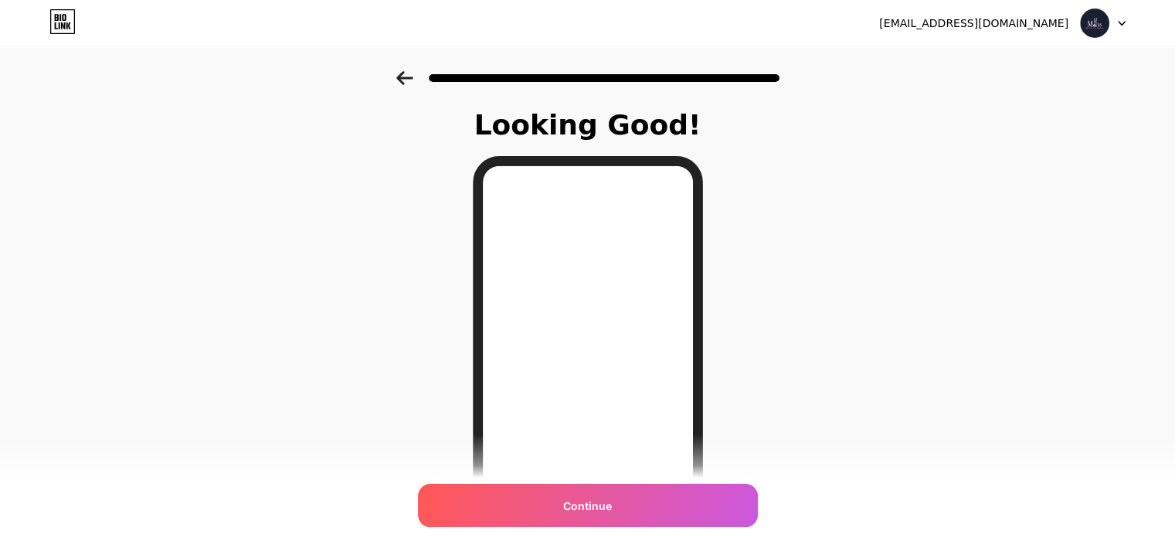
click at [704, 511] on div "Continue" at bounding box center [588, 505] width 340 height 43
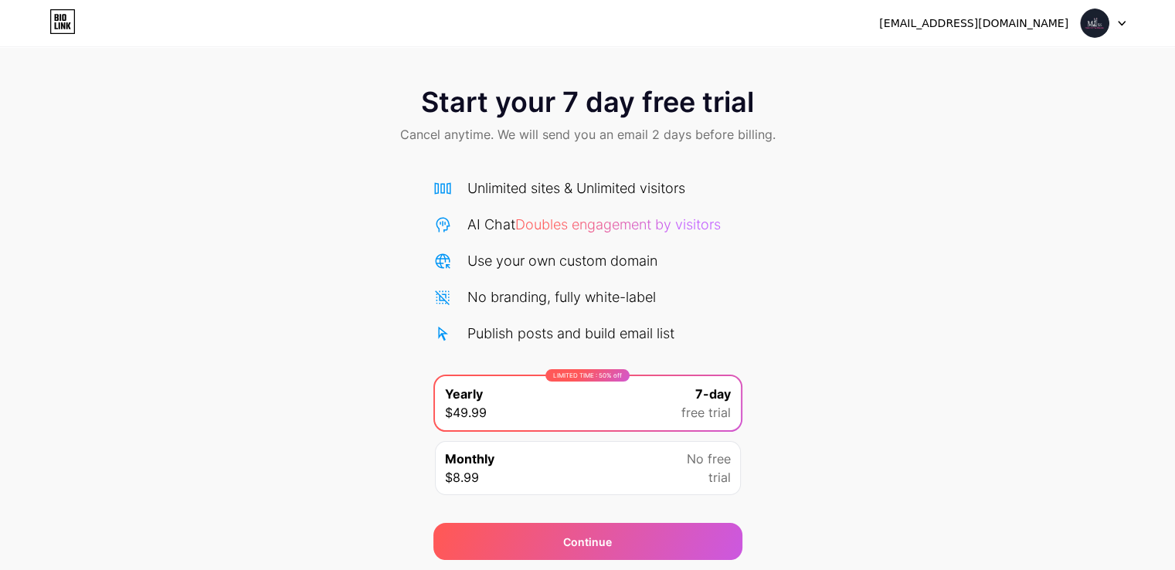
scroll to position [51, 0]
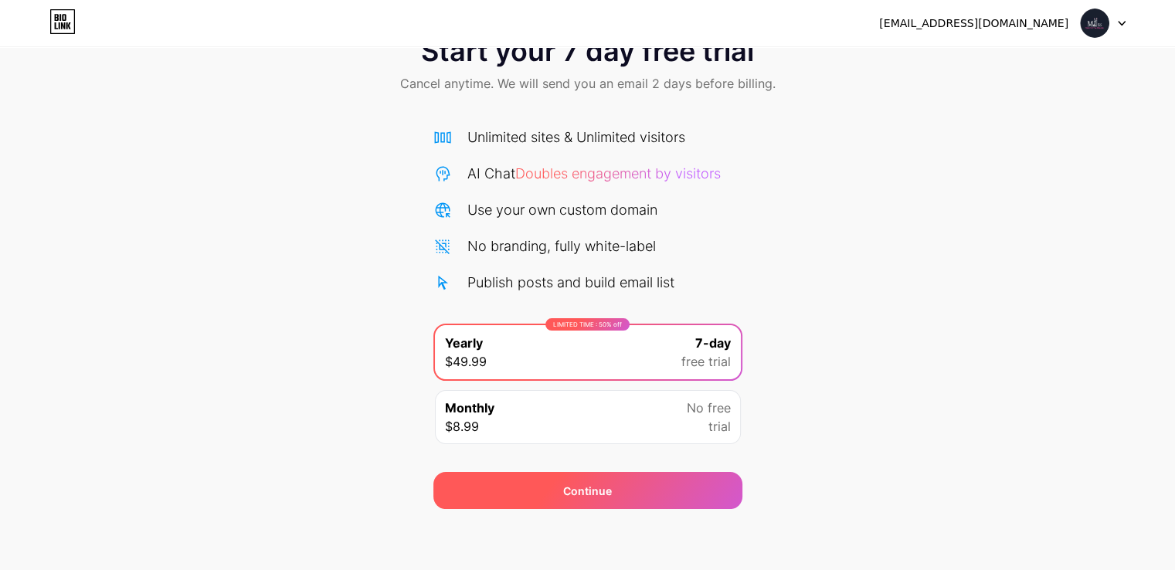
click at [622, 485] on div "Continue" at bounding box center [587, 490] width 309 height 37
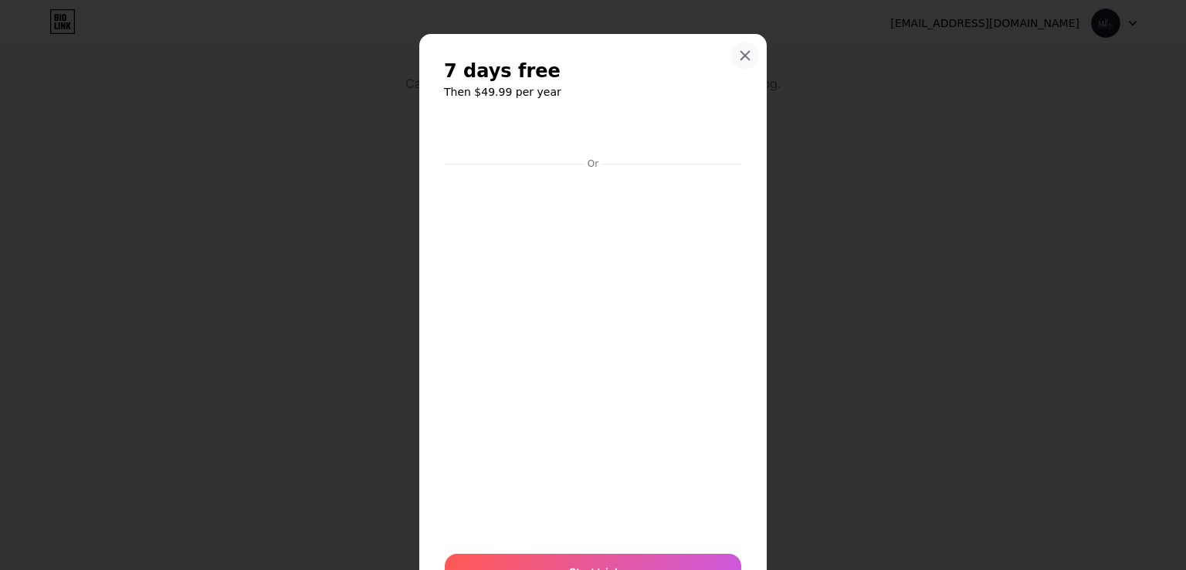
click at [742, 51] on icon at bounding box center [745, 55] width 12 height 12
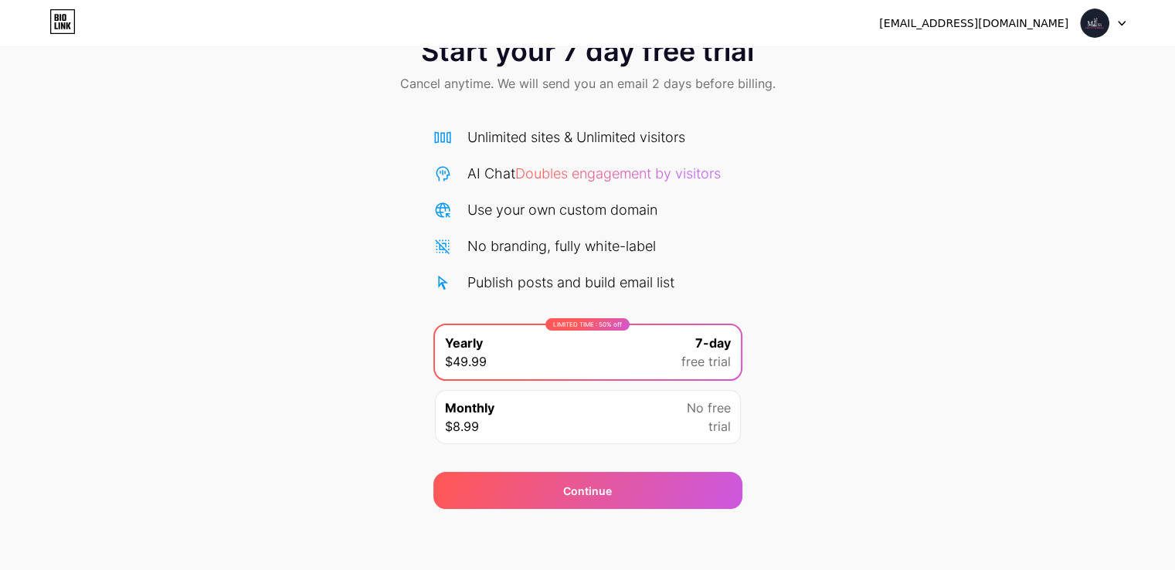
scroll to position [0, 0]
